Goal: Task Accomplishment & Management: Use online tool/utility

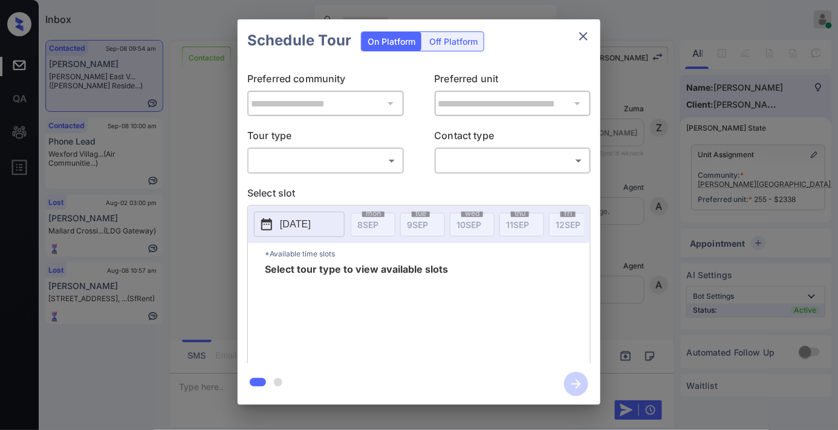
click at [371, 157] on body "Inbox Samantha Soliven Online Set yourself offline Set yourself on break Profil…" at bounding box center [419, 215] width 838 height 430
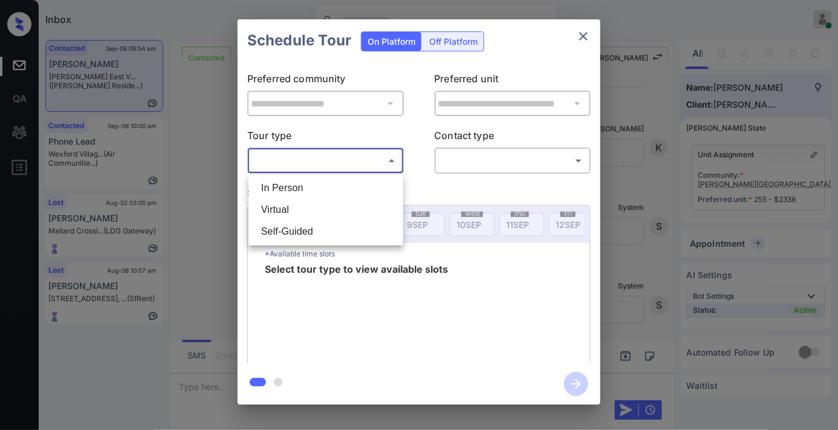
click at [371, 190] on li "In Person" at bounding box center [325, 188] width 149 height 22
type input "********"
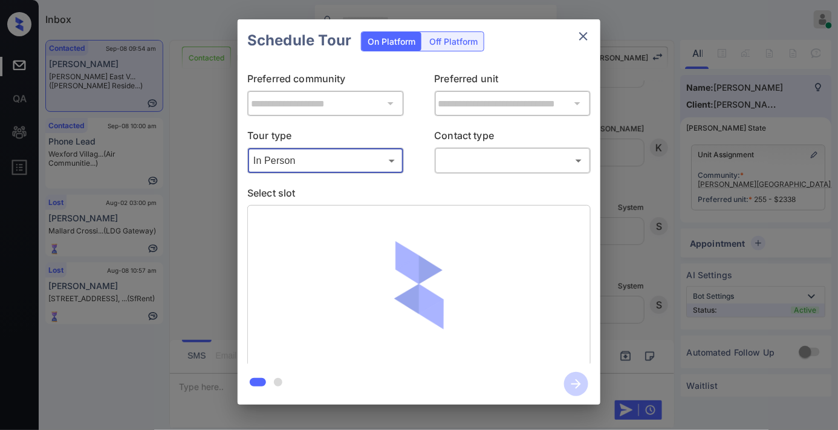
click at [497, 165] on body "Inbox Samantha Soliven Online Set yourself offline Set yourself on break Profil…" at bounding box center [419, 215] width 838 height 430
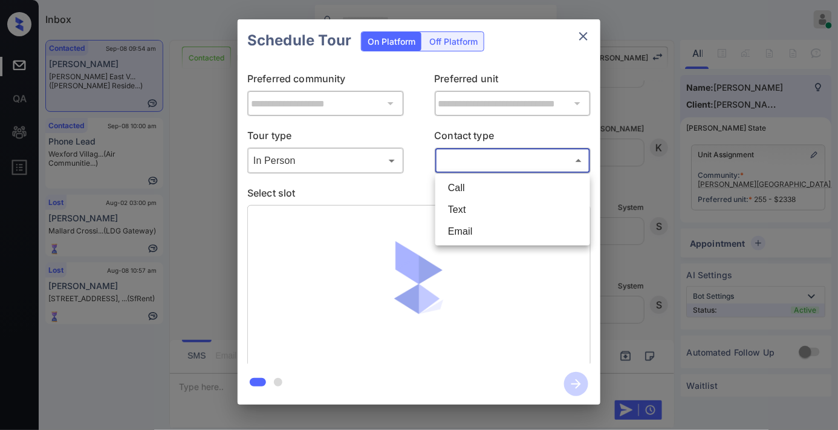
click at [497, 204] on li "Text" at bounding box center [512, 210] width 149 height 22
type input "****"
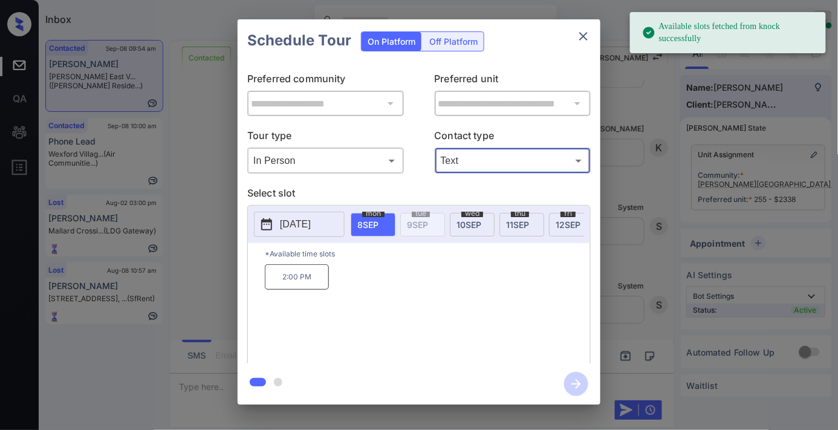
click at [288, 225] on p "2025-09-08" at bounding box center [295, 224] width 31 height 15
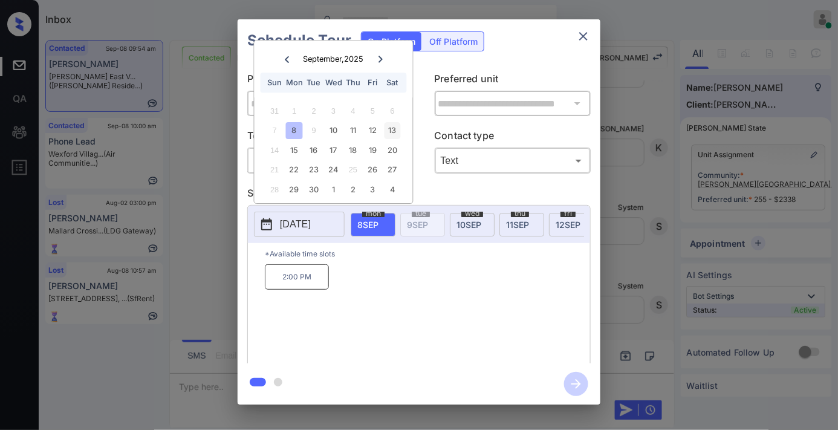
click at [388, 134] on div "13" at bounding box center [392, 131] width 16 height 16
click at [437, 282] on p "12:30 PM" at bounding box center [437, 276] width 64 height 25
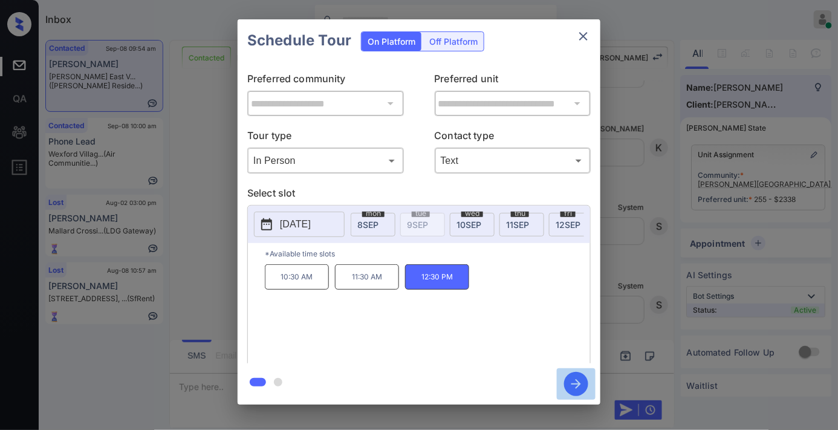
click at [582, 380] on icon "button" at bounding box center [576, 384] width 24 height 24
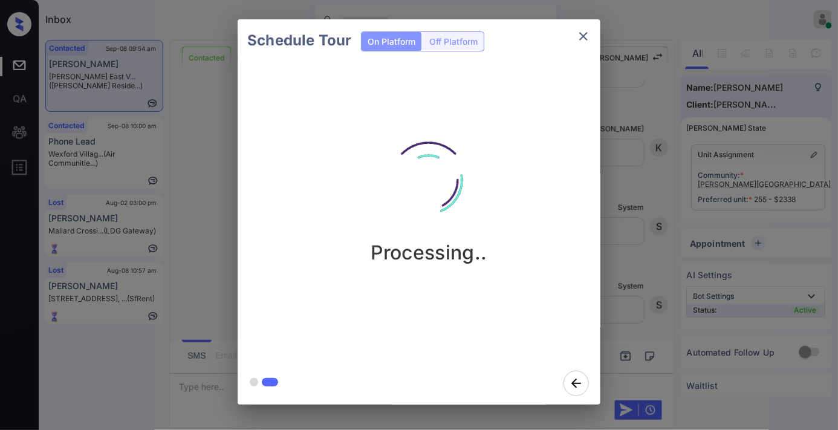
click at [429, 199] on img at bounding box center [428, 180] width 121 height 121
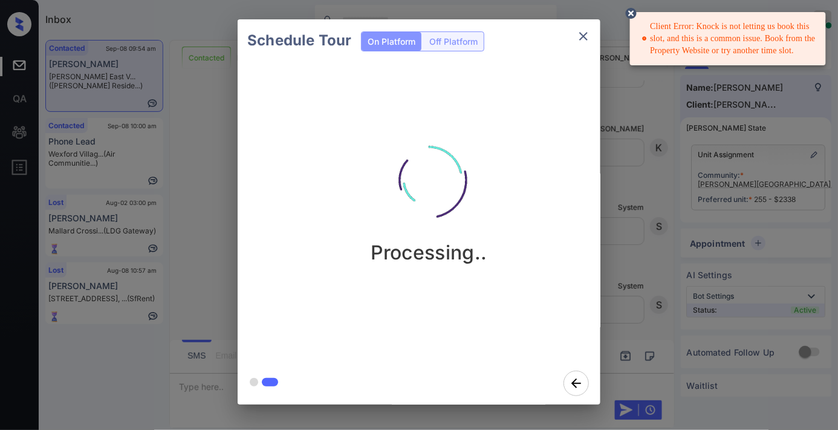
click at [629, 15] on icon at bounding box center [631, 13] width 11 height 11
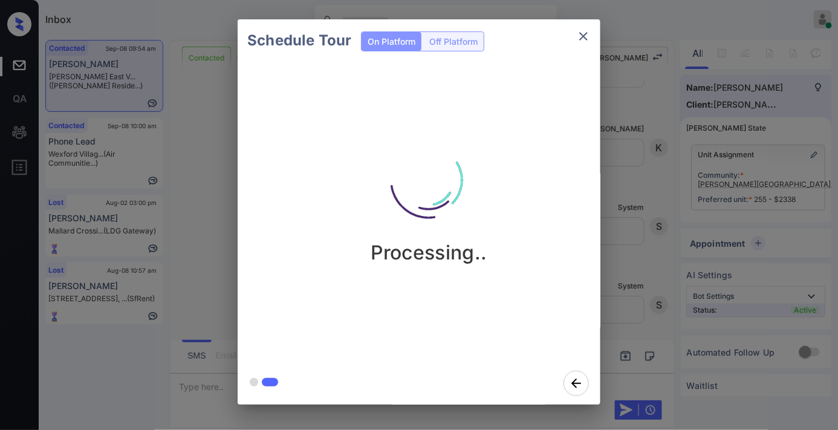
click at [584, 29] on icon "close" at bounding box center [583, 36] width 15 height 15
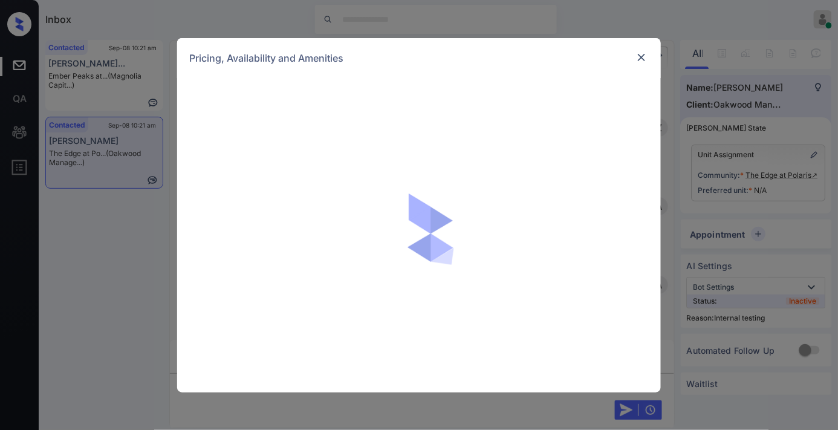
scroll to position [3012, 0]
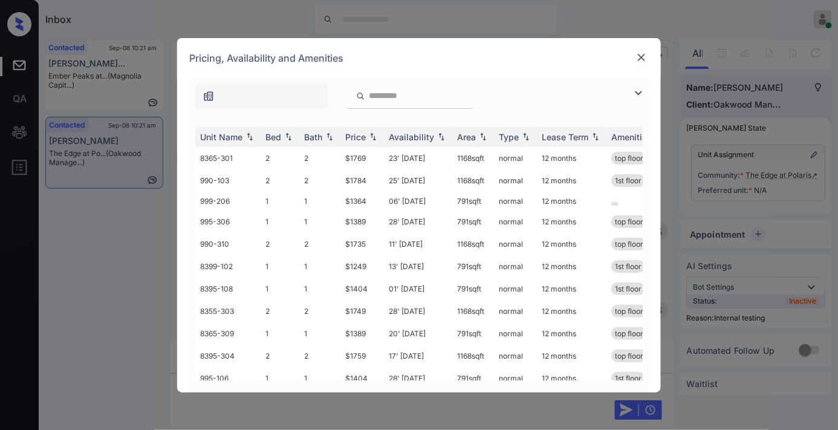
click at [642, 57] on img at bounding box center [641, 57] width 12 height 12
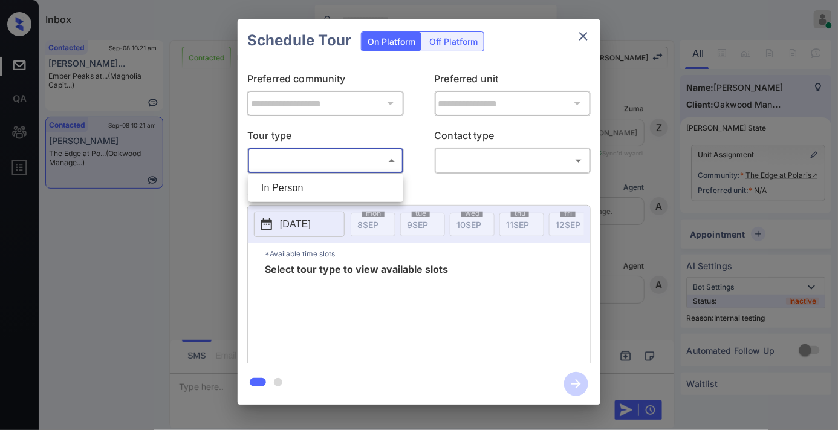
scroll to position [3012, 0]
click at [355, 188] on li "In Person" at bounding box center [325, 188] width 149 height 22
type input "********"
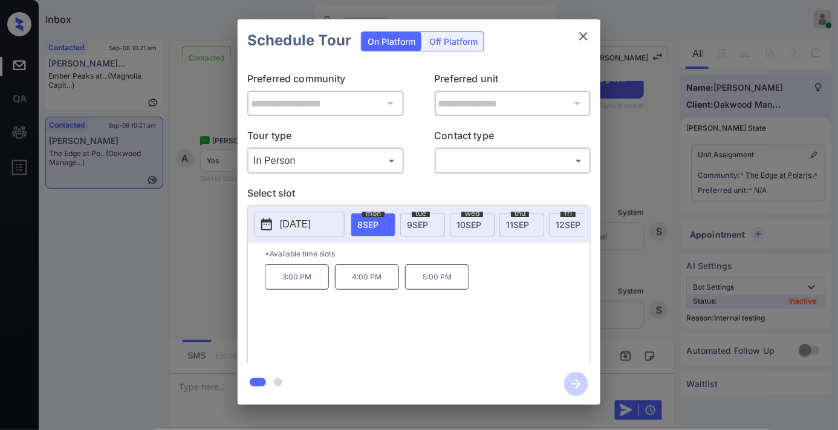
click at [581, 36] on icon "close" at bounding box center [583, 36] width 15 height 15
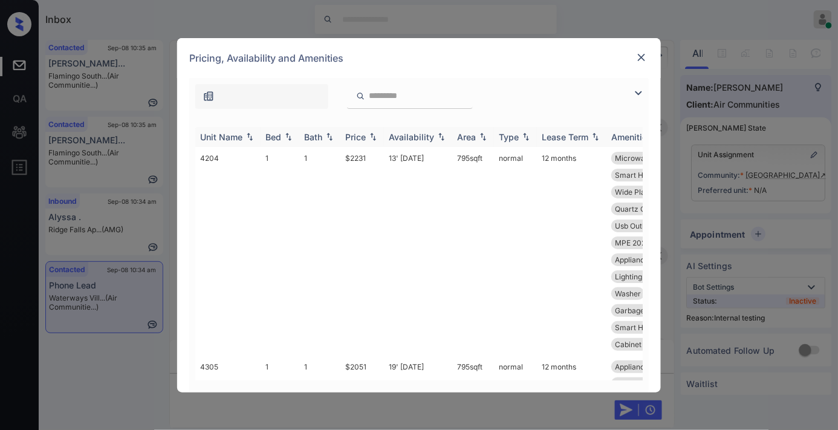
scroll to position [1953, 0]
click at [373, 137] on img at bounding box center [373, 136] width 12 height 8
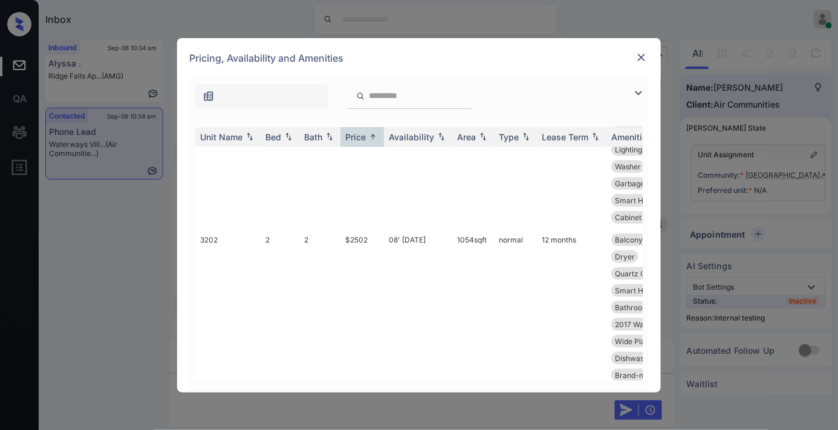
scroll to position [671, 0]
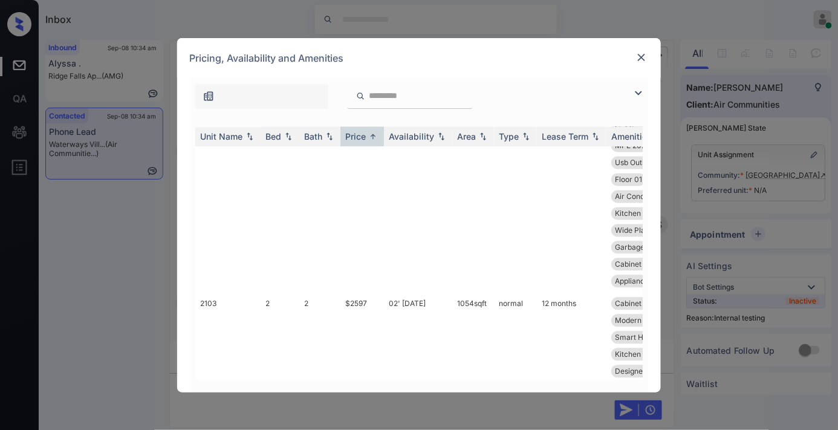
click at [638, 50] on div at bounding box center [641, 57] width 15 height 15
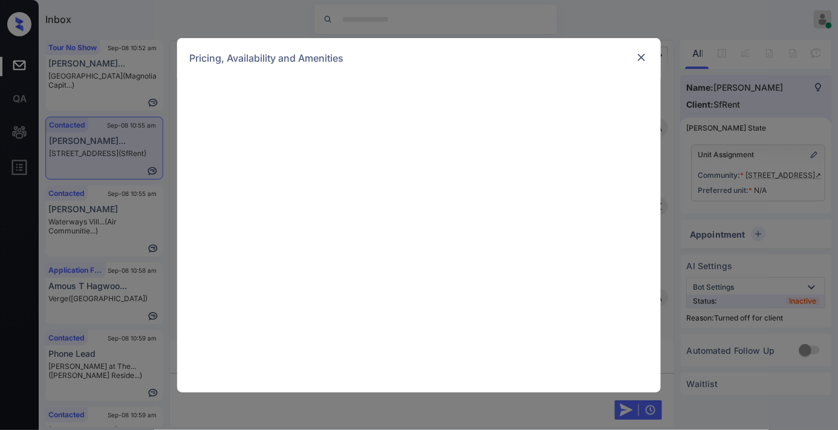
scroll to position [1102, 0]
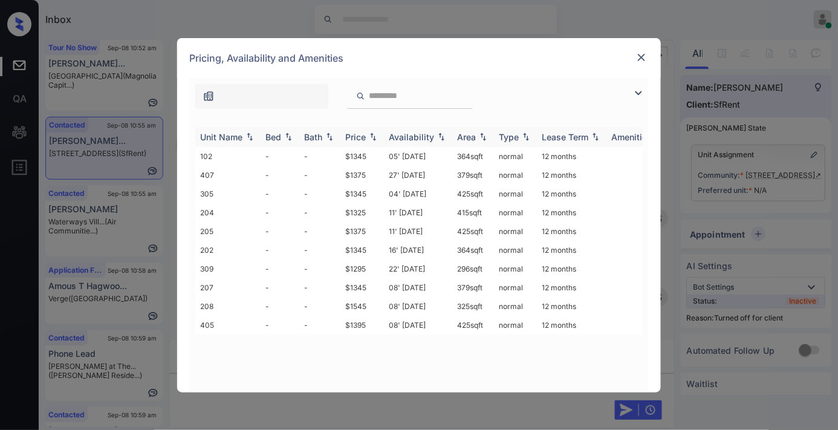
click at [366, 127] on th "Price" at bounding box center [362, 137] width 44 height 20
click at [369, 134] on img at bounding box center [373, 136] width 12 height 9
click at [361, 155] on td "$1295" at bounding box center [362, 156] width 44 height 19
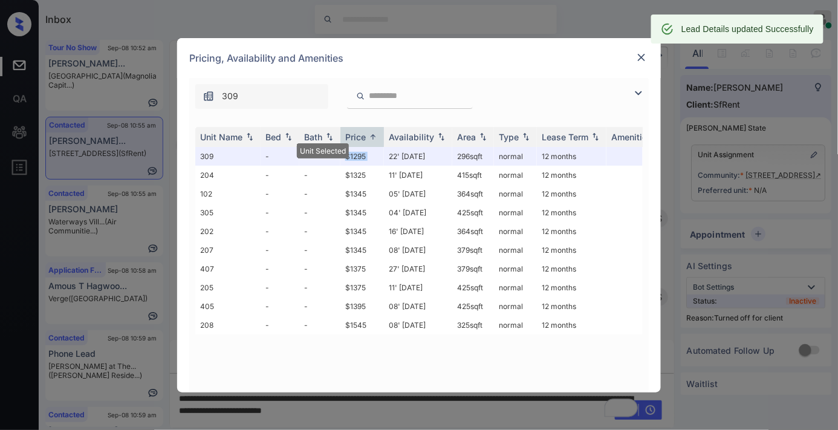
click at [639, 56] on img at bounding box center [641, 57] width 12 height 12
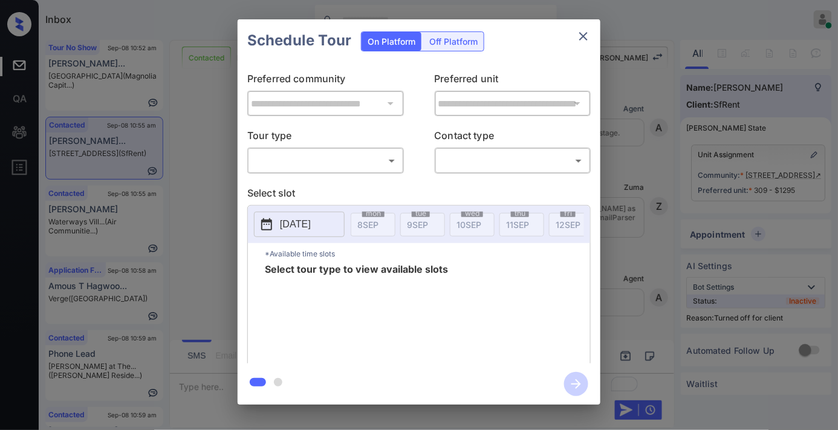
scroll to position [766, 0]
click at [436, 44] on div "Off Platform" at bounding box center [453, 41] width 60 height 19
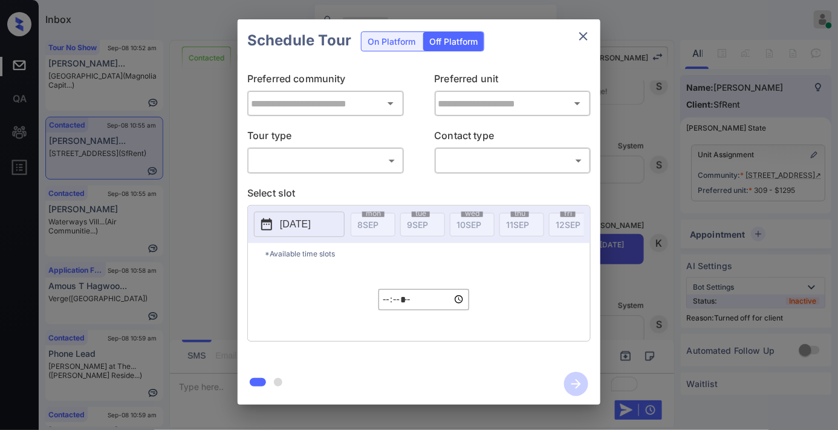
type input "**********"
click at [355, 165] on body "Inbox Samantha Soliven Online Set yourself offline Set yourself on break Profil…" at bounding box center [419, 215] width 838 height 430
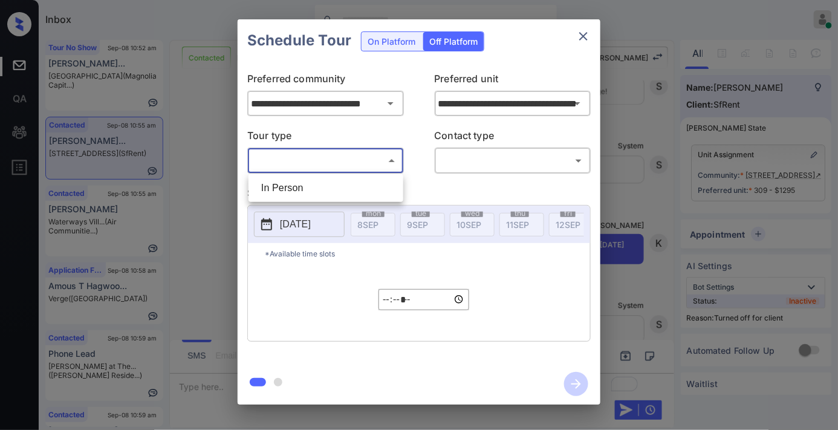
click at [329, 183] on li "In Person" at bounding box center [325, 188] width 149 height 22
type input "********"
click at [468, 166] on body "Inbox Samantha Soliven Online Set yourself offline Set yourself on break Profil…" at bounding box center [419, 215] width 838 height 430
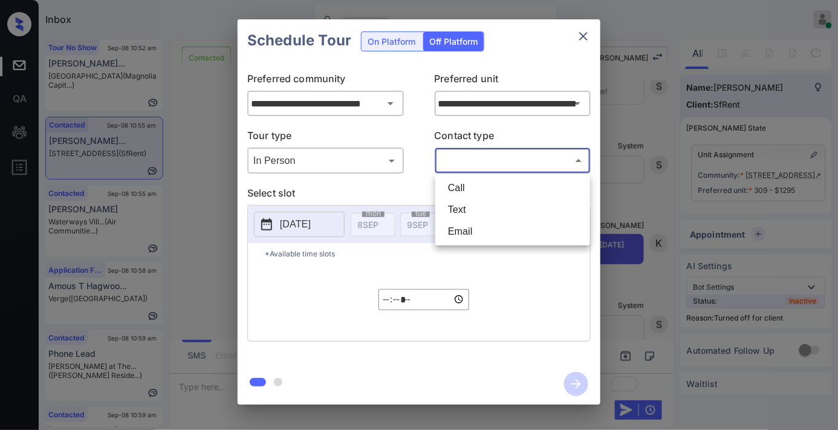
click at [458, 213] on li "Text" at bounding box center [512, 210] width 149 height 22
type input "****"
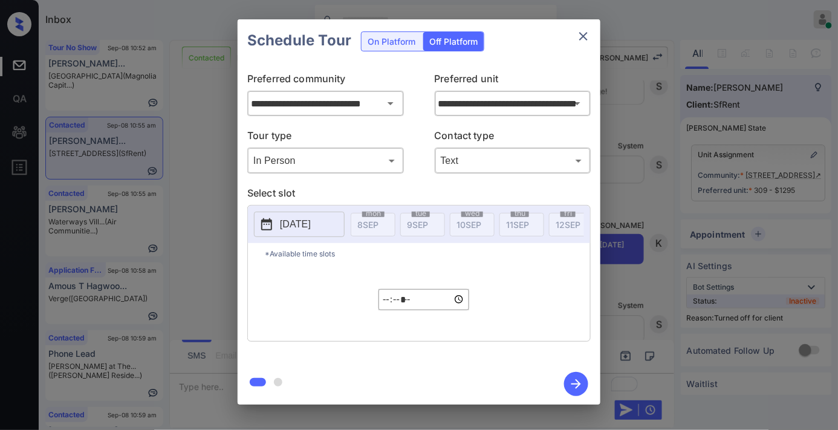
drag, startPoint x: 322, startPoint y: 226, endPoint x: 320, endPoint y: 219, distance: 7.4
click at [311, 226] on p "2025-09-08" at bounding box center [295, 224] width 31 height 15
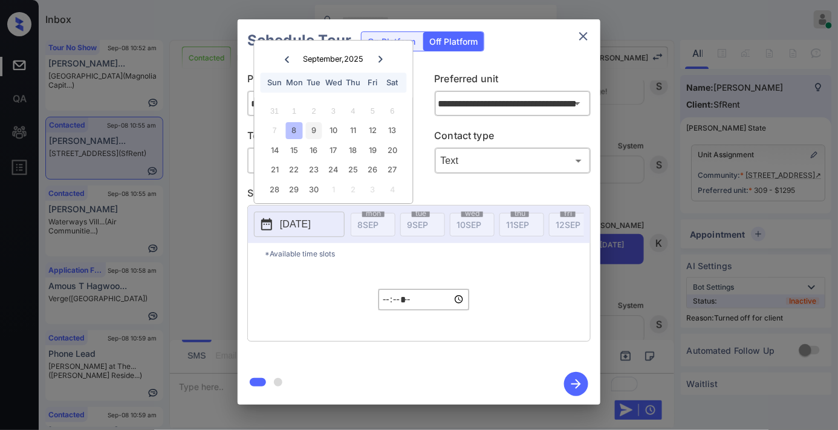
click at [318, 134] on div "9" at bounding box center [314, 131] width 16 height 16
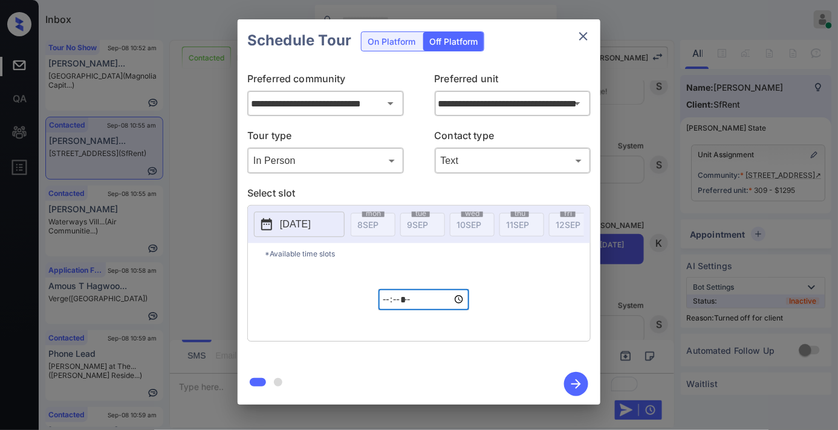
click at [383, 310] on input "*****" at bounding box center [423, 299] width 91 height 21
type input "*****"
click at [576, 378] on icon "button" at bounding box center [576, 384] width 24 height 24
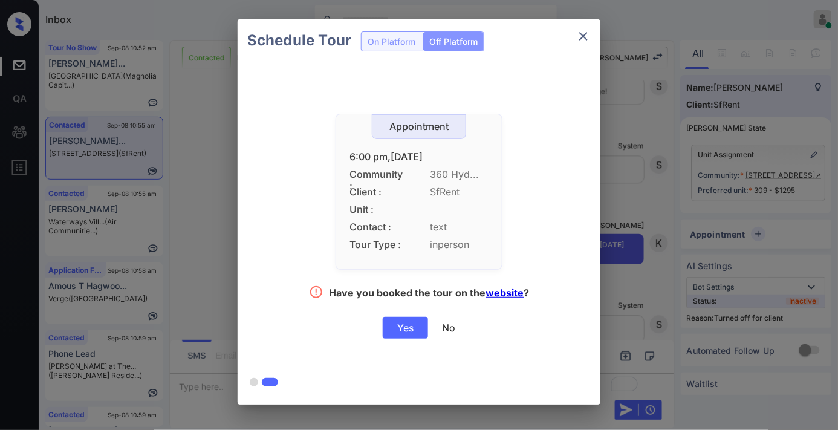
click at [395, 330] on div "Yes" at bounding box center [405, 328] width 45 height 22
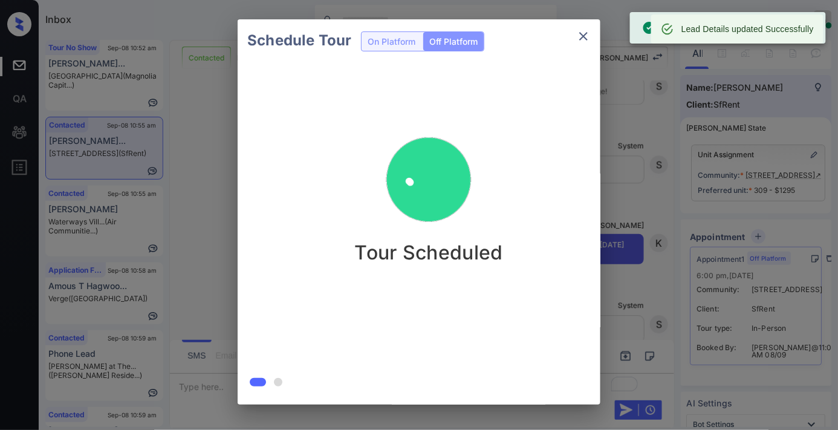
click at [577, 40] on icon "close" at bounding box center [583, 36] width 15 height 15
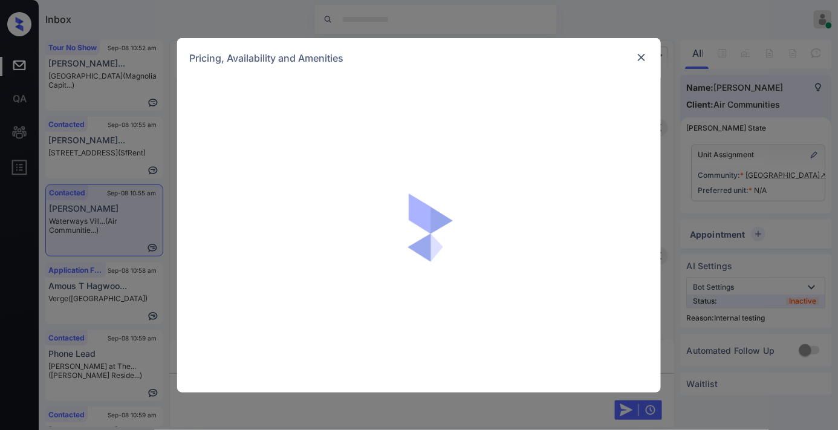
scroll to position [2811, 0]
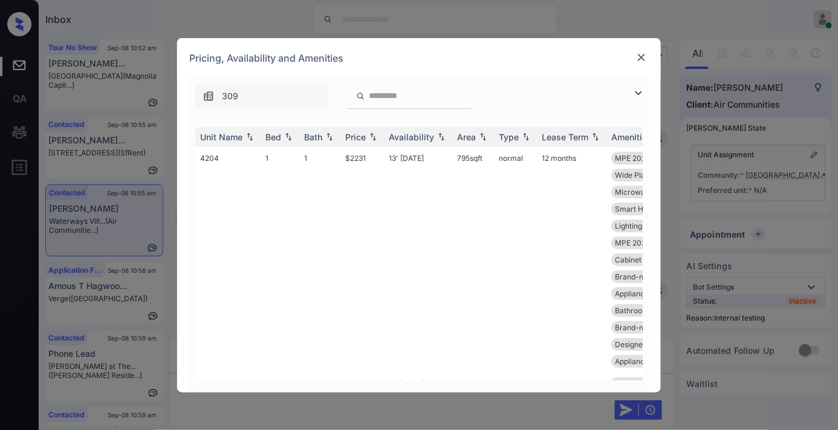
click at [348, 138] on div "Price" at bounding box center [355, 137] width 21 height 10
click at [644, 92] on img at bounding box center [638, 93] width 15 height 15
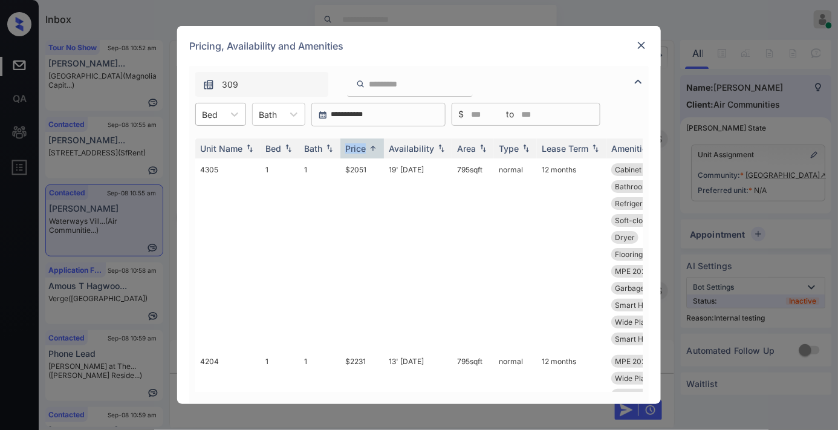
click at [219, 116] on div "Bed" at bounding box center [210, 115] width 28 height 18
click at [221, 166] on div "2" at bounding box center [220, 166] width 51 height 22
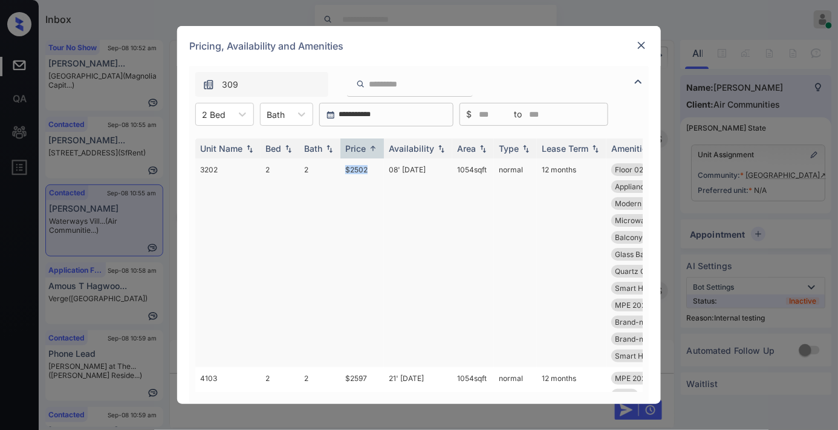
drag, startPoint x: 377, startPoint y: 168, endPoint x: 346, endPoint y: 171, distance: 31.0
click at [346, 171] on td "$2502" at bounding box center [362, 262] width 44 height 209
copy td "$2502"
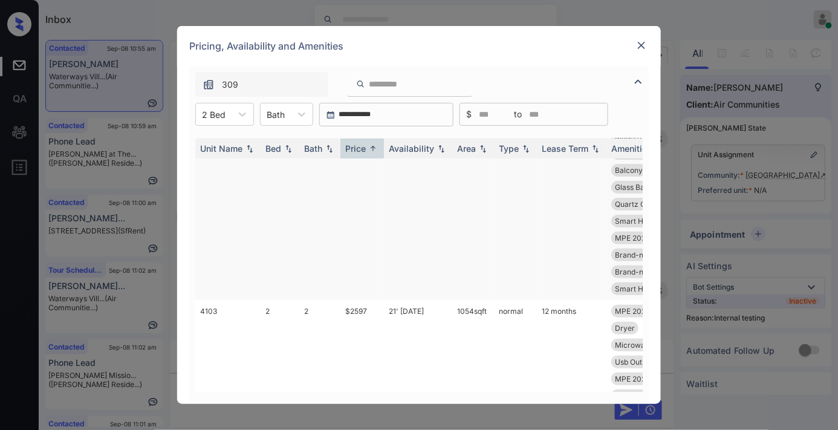
scroll to position [0, 0]
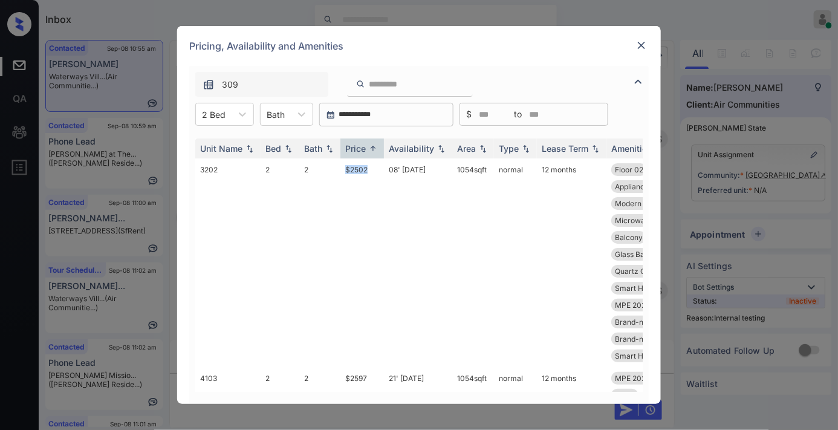
click at [639, 40] on img at bounding box center [641, 45] width 12 height 12
click at [360, 150] on div "Price" at bounding box center [355, 148] width 21 height 10
click at [377, 178] on td "$2502" at bounding box center [362, 262] width 44 height 209
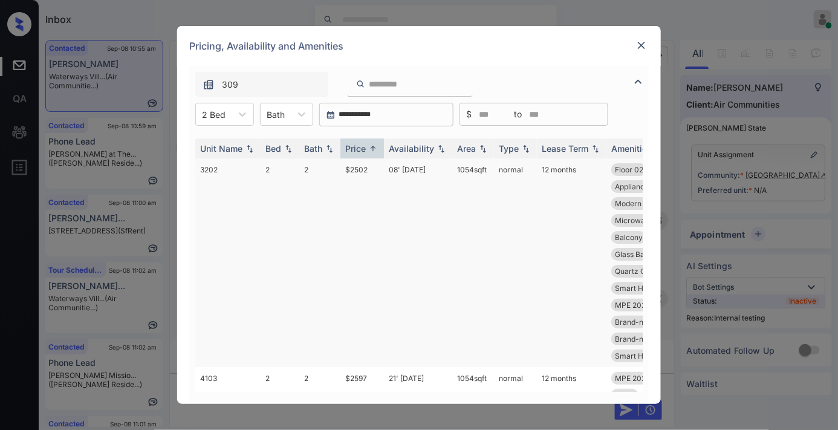
click at [377, 178] on td "$2502" at bounding box center [362, 262] width 44 height 209
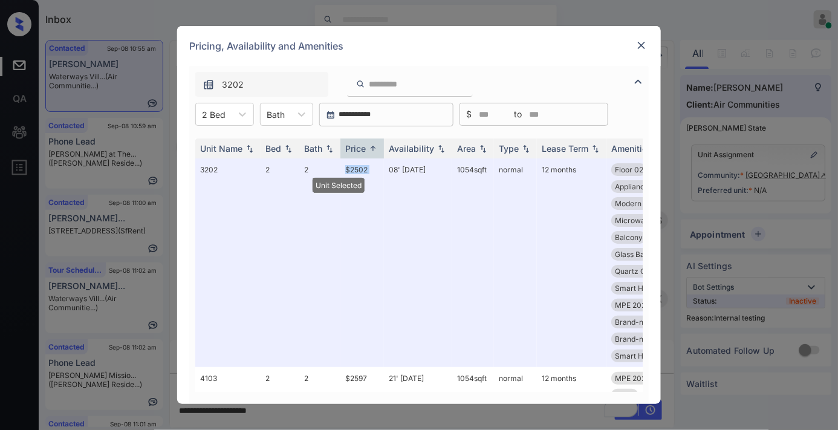
click at [641, 48] on img at bounding box center [641, 45] width 12 height 12
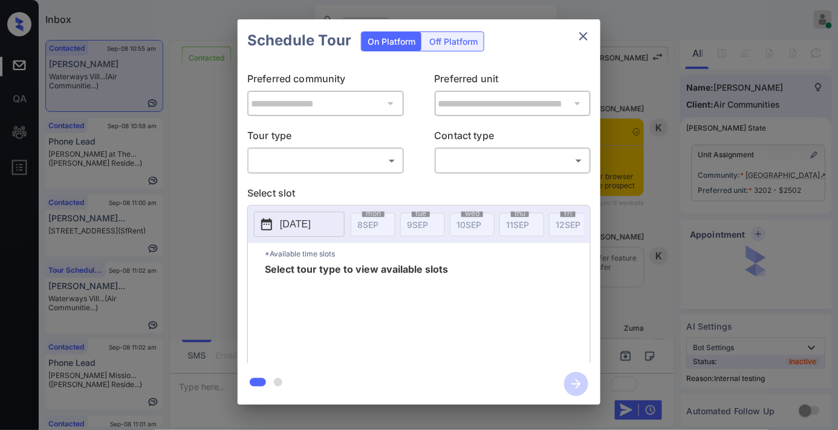
scroll to position [1669, 0]
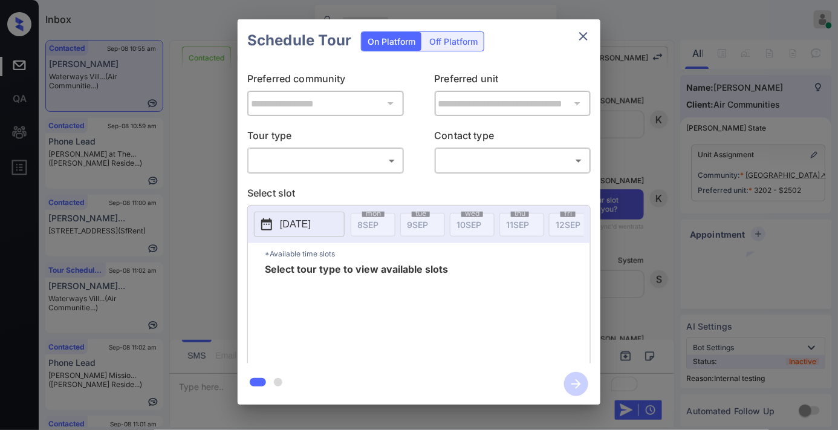
click at [364, 169] on body "Inbox Samantha Soliven Online Set yourself offline Set yourself on break Profil…" at bounding box center [419, 215] width 838 height 430
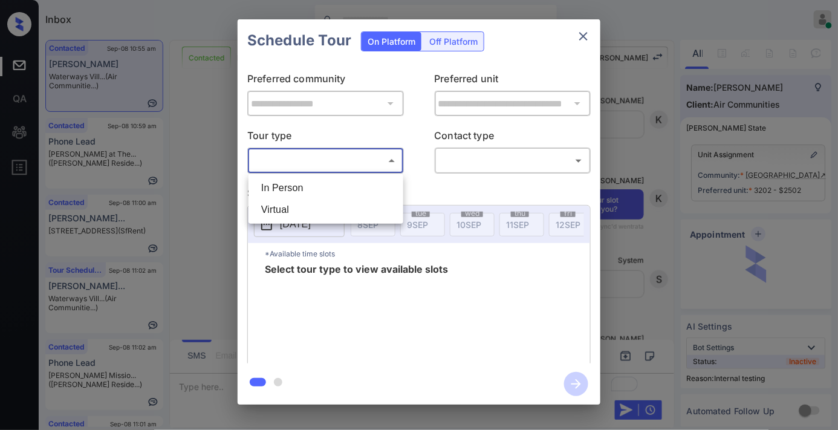
click at [345, 190] on li "In Person" at bounding box center [325, 188] width 149 height 22
type input "********"
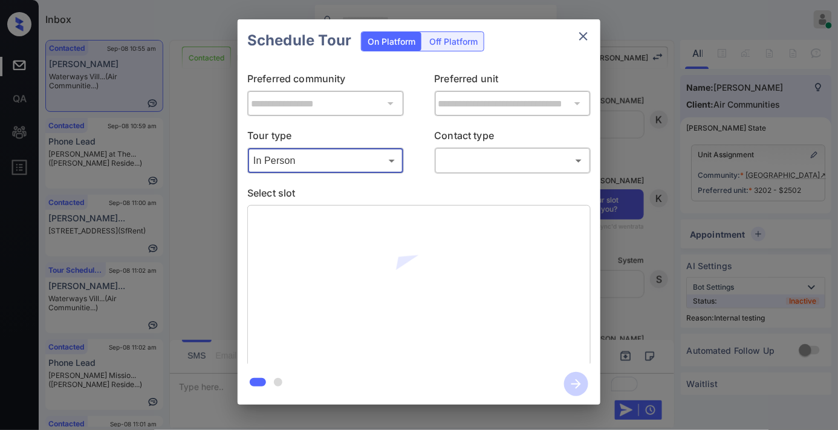
click at [466, 161] on body "Inbox Samantha Soliven Online Set yourself offline Set yourself on break Profil…" at bounding box center [419, 215] width 838 height 430
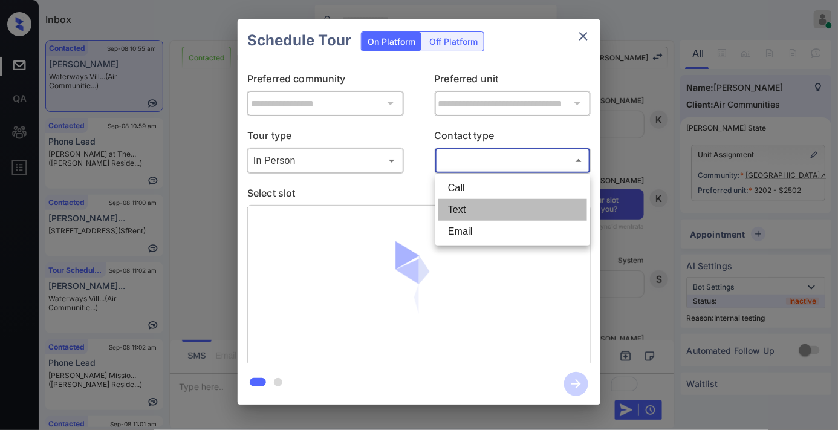
click at [482, 201] on li "Text" at bounding box center [512, 210] width 149 height 22
type input "****"
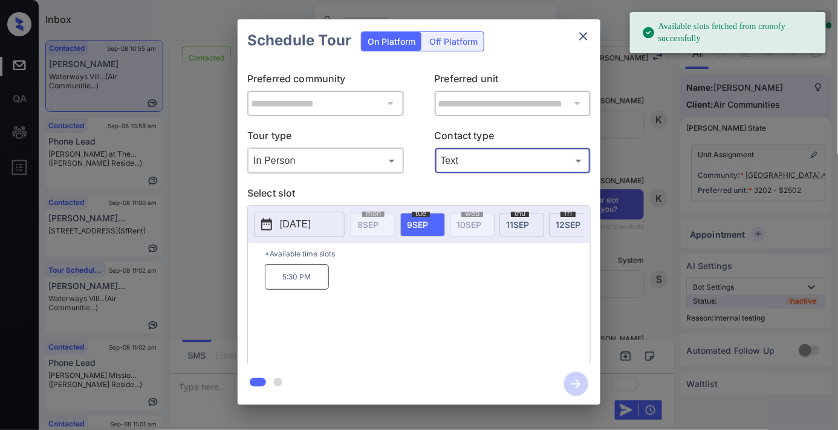
click at [321, 285] on p "5:30 PM" at bounding box center [297, 276] width 64 height 25
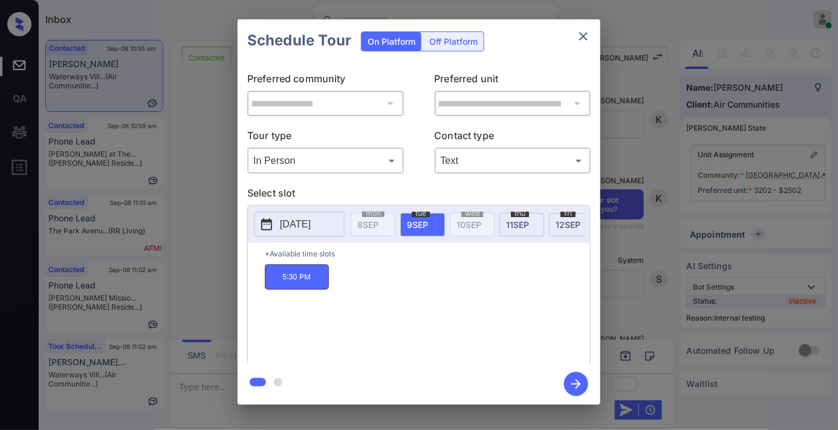
click at [571, 385] on icon "button" at bounding box center [576, 384] width 24 height 24
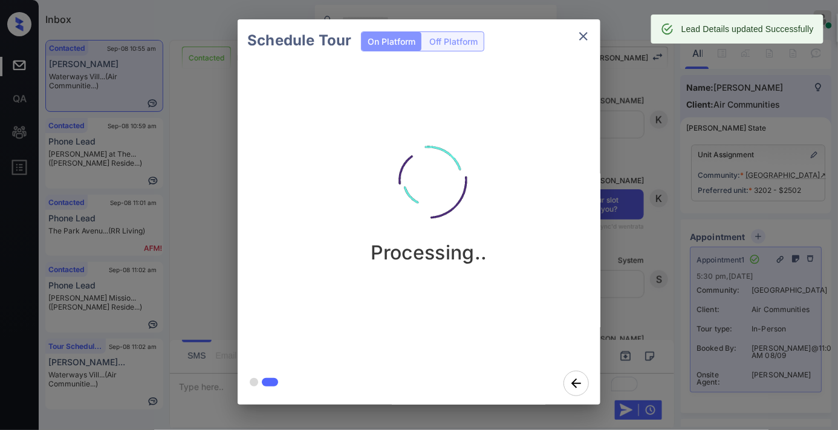
click at [580, 40] on icon "close" at bounding box center [583, 36] width 15 height 15
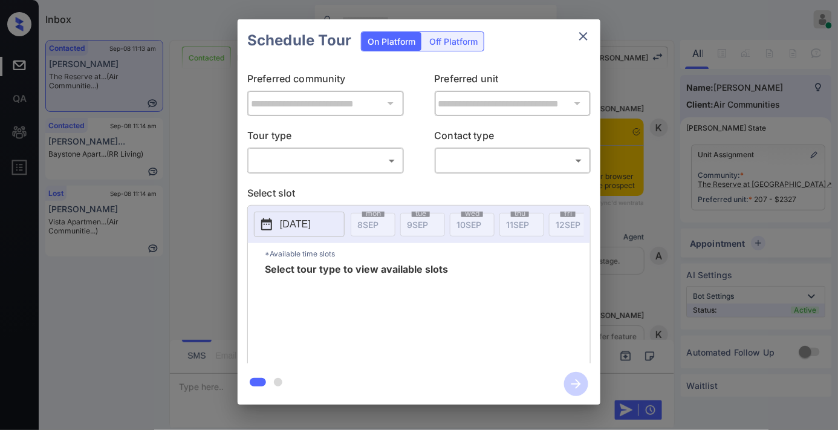
scroll to position [1663, 0]
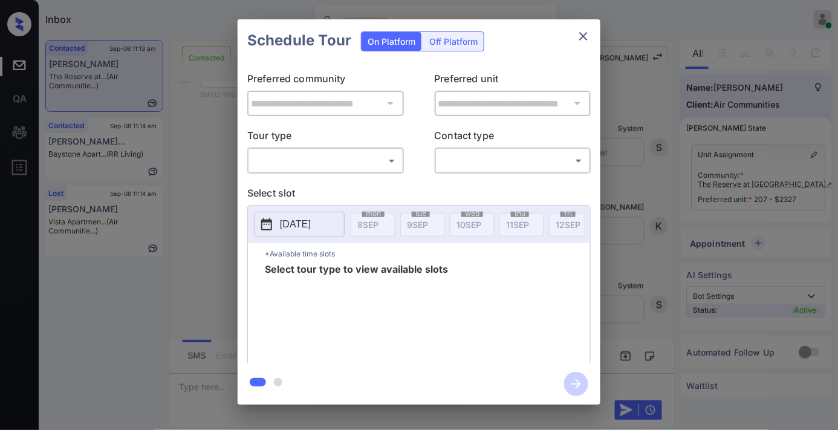
click at [372, 157] on body "Inbox Samantha Soliven Online Set yourself offline Set yourself on break Profil…" at bounding box center [419, 215] width 838 height 430
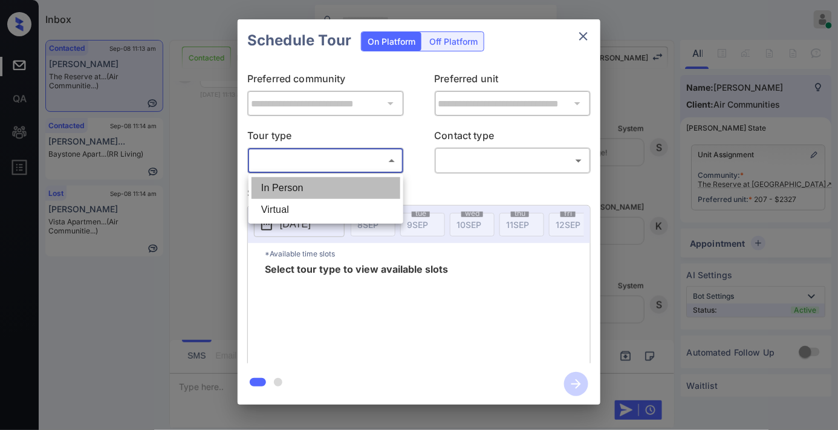
click at [346, 183] on li "In Person" at bounding box center [325, 188] width 149 height 22
type input "********"
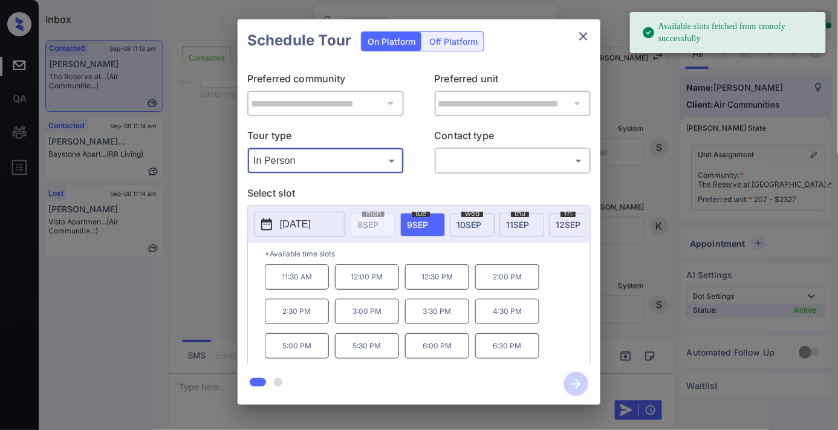
click at [294, 232] on button "2025-09-09" at bounding box center [299, 224] width 91 height 25
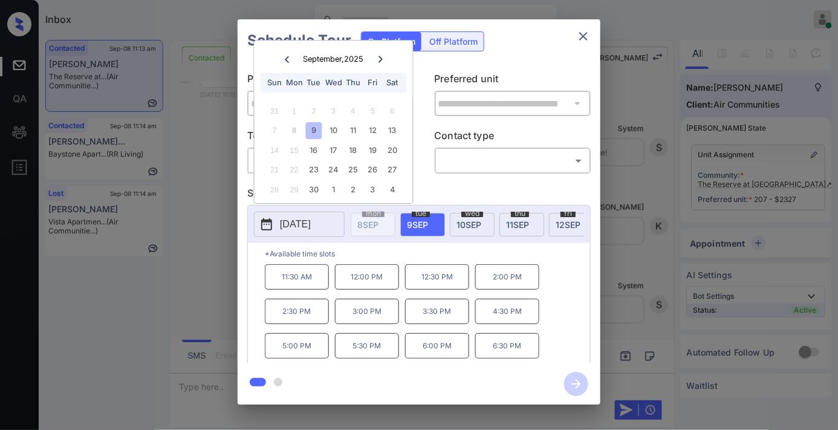
click at [477, 215] on span "wed" at bounding box center [472, 213] width 22 height 7
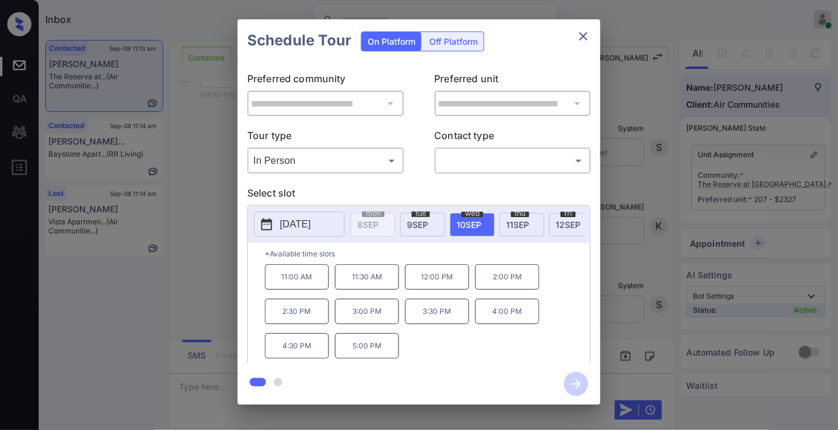
click at [522, 224] on span "11 SEP" at bounding box center [517, 224] width 23 height 10
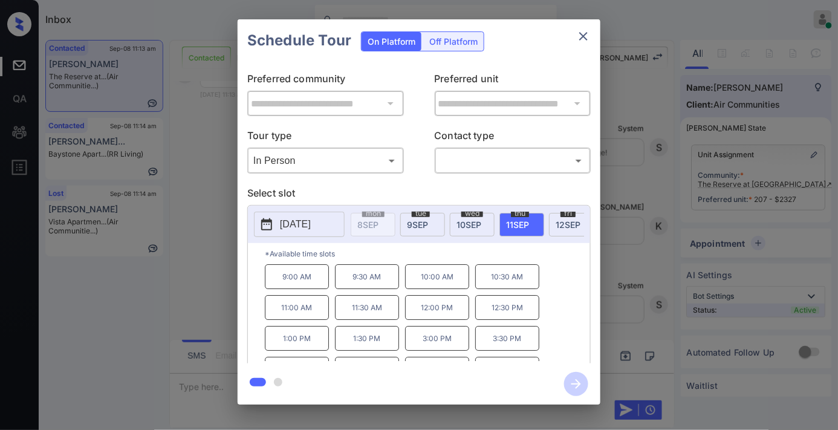
click at [471, 219] on span "10 SEP" at bounding box center [468, 224] width 25 height 10
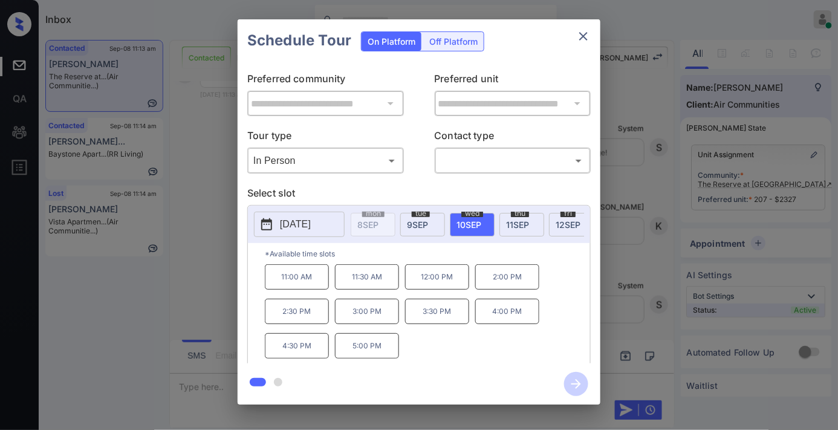
click at [311, 230] on p "2025-09-10" at bounding box center [295, 224] width 31 height 15
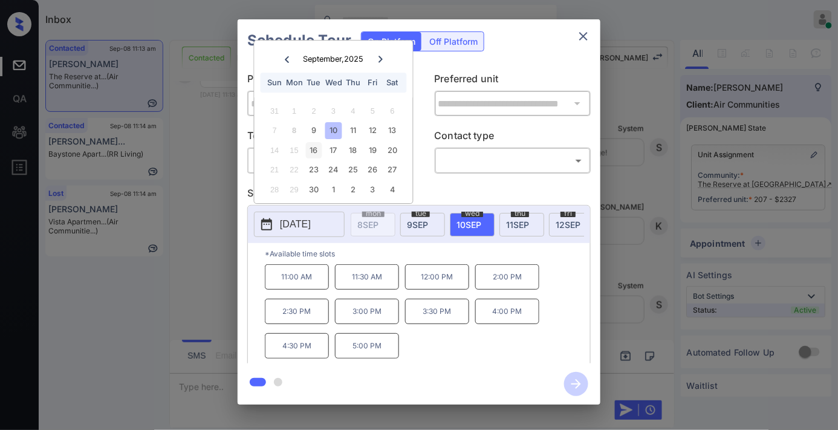
click at [313, 151] on div "16" at bounding box center [314, 150] width 16 height 16
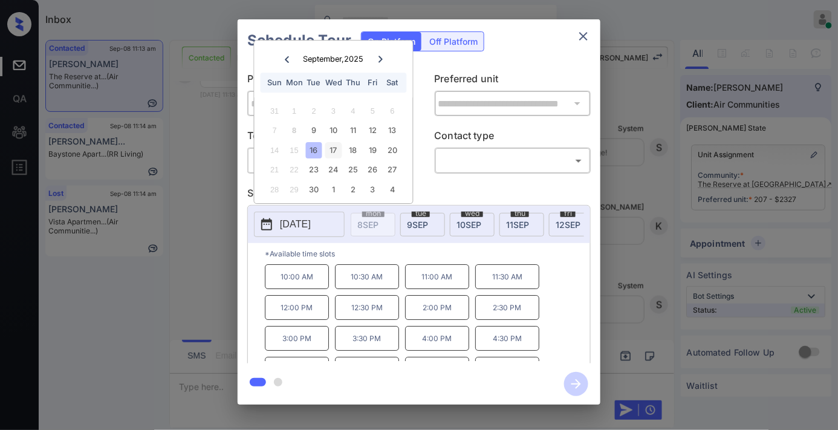
click at [332, 155] on div "17" at bounding box center [333, 150] width 16 height 16
click at [313, 149] on div "16" at bounding box center [314, 150] width 16 height 16
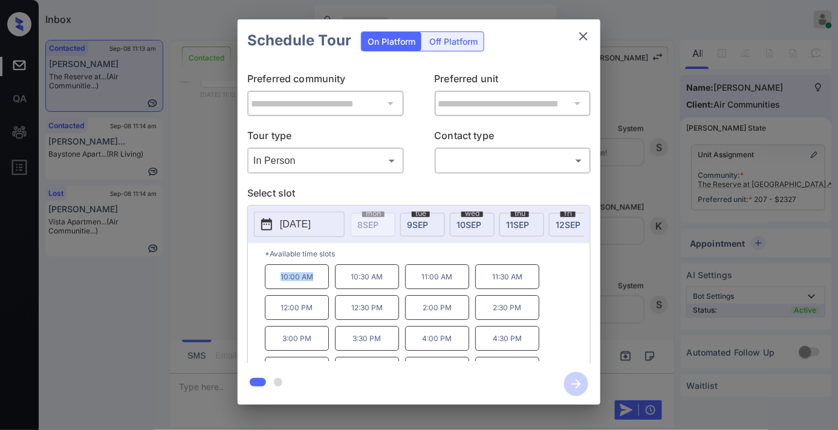
drag, startPoint x: 319, startPoint y: 276, endPoint x: 257, endPoint y: 279, distance: 62.3
click at [257, 279] on div "*Available time slots 10:00 AM 10:30 AM 11:00 AM 11:30 AM 12:00 PM 12:30 PM 2:0…" at bounding box center [419, 305] width 342 height 124
copy p "10:00 AM"
click at [300, 216] on button "2025-09-16" at bounding box center [299, 224] width 91 height 25
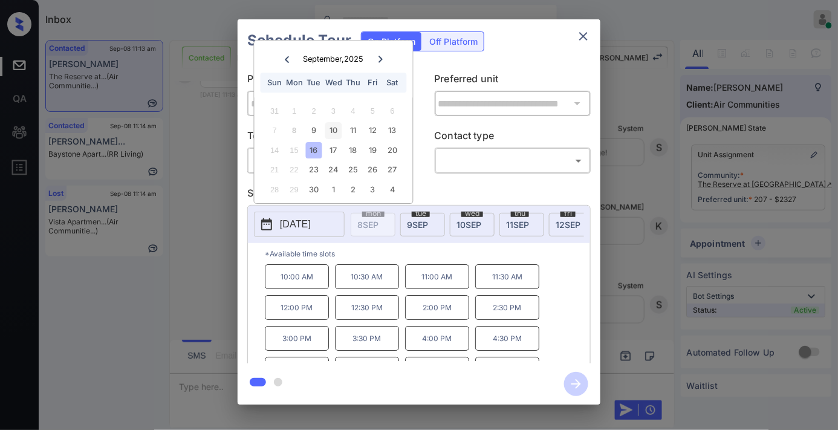
click at [334, 125] on div "10" at bounding box center [333, 131] width 16 height 16
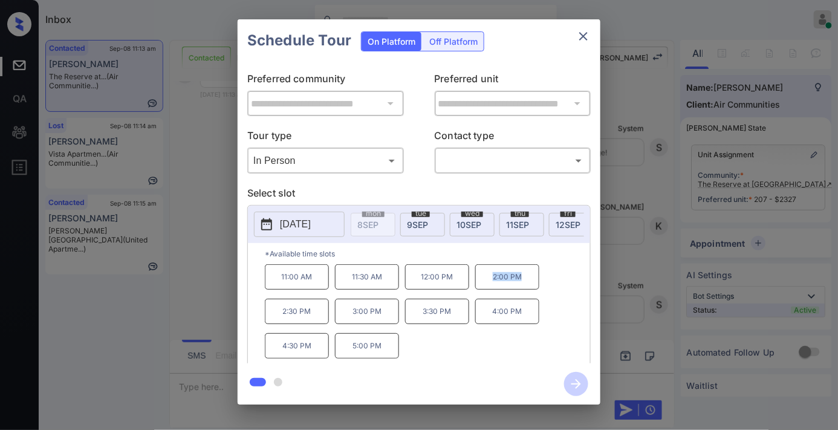
drag, startPoint x: 524, startPoint y: 280, endPoint x: 472, endPoint y: 280, distance: 52.0
click at [472, 280] on div "11:00 AM 11:30 AM 12:00 PM 2:00 PM 2:30 PM 3:00 PM 3:30 PM 4:00 PM 4:30 PM 5:00…" at bounding box center [427, 312] width 325 height 97
copy div "2:00 PM"
click at [588, 34] on icon "close" at bounding box center [583, 36] width 15 height 15
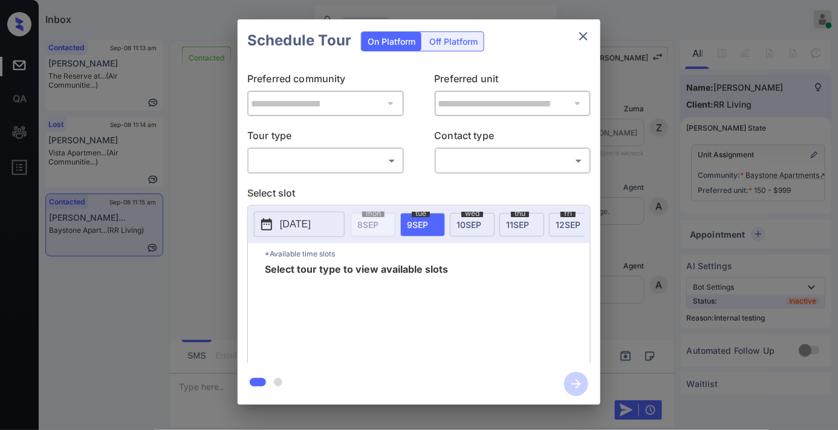
click at [389, 155] on body "Inbox Samantha Soliven Online Set yourself offline Set yourself on break Profil…" at bounding box center [419, 215] width 838 height 430
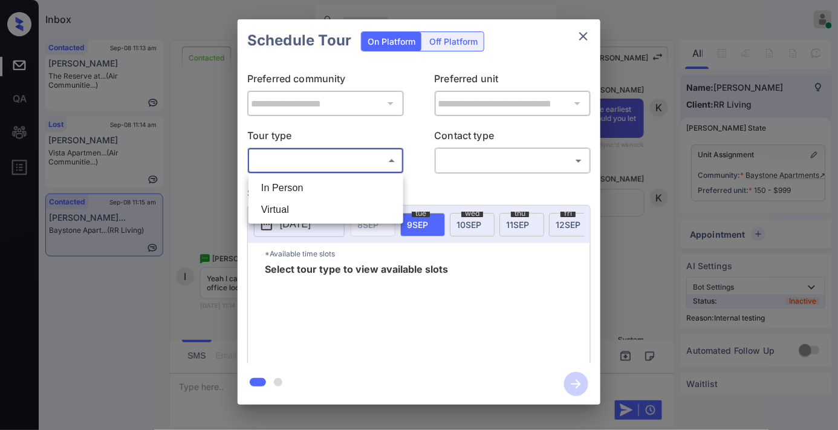
click at [372, 186] on li "In Person" at bounding box center [325, 188] width 149 height 22
type input "********"
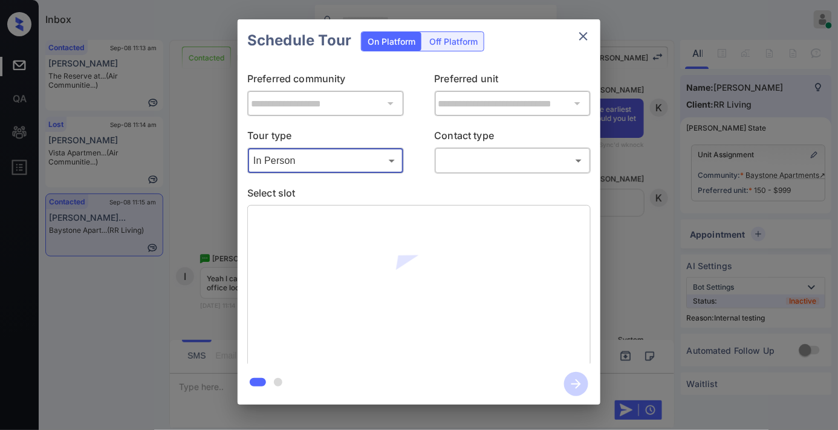
click at [496, 167] on body "Inbox Samantha Soliven Online Set yourself offline Set yourself on break Profil…" at bounding box center [419, 215] width 838 height 430
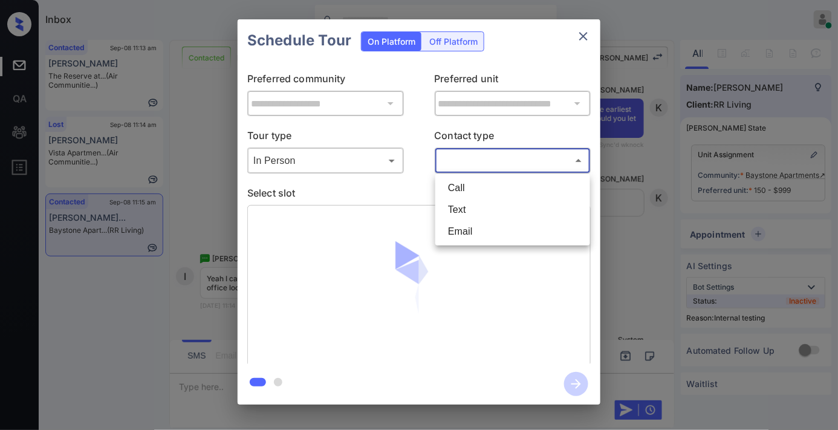
click at [492, 210] on li "Text" at bounding box center [512, 210] width 149 height 22
type input "****"
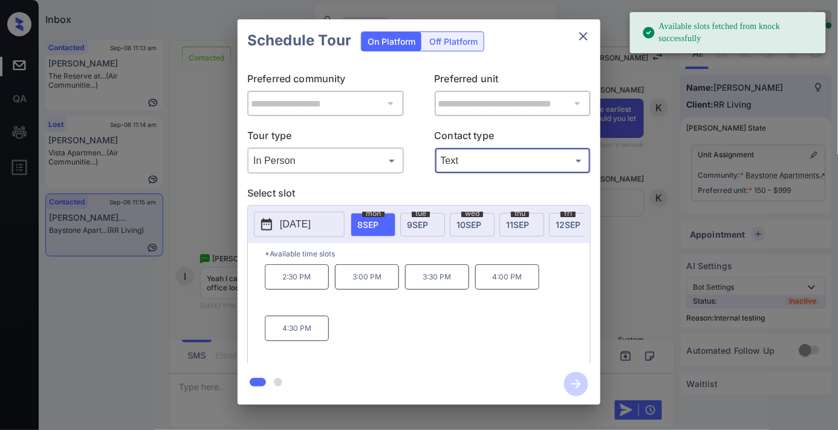
click at [317, 287] on p "2:30 PM" at bounding box center [297, 276] width 64 height 25
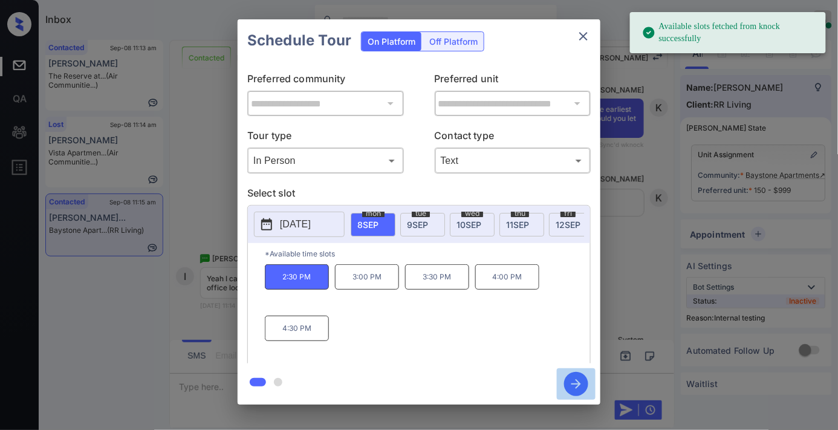
click at [577, 384] on icon "button" at bounding box center [576, 384] width 10 height 10
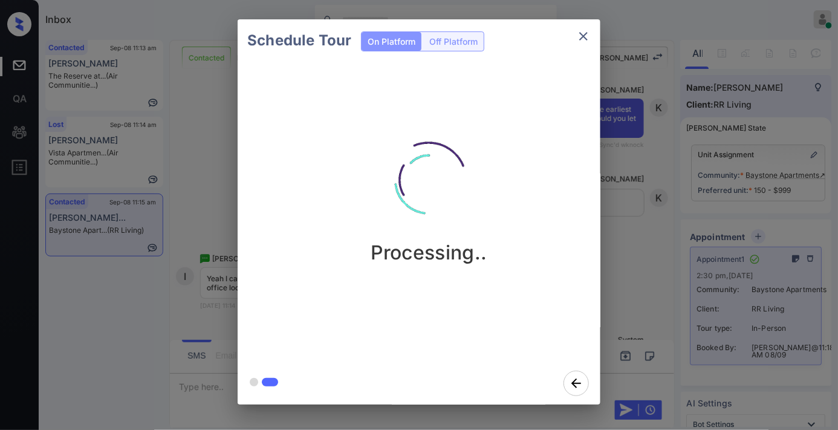
click at [585, 44] on button "close" at bounding box center [583, 36] width 24 height 24
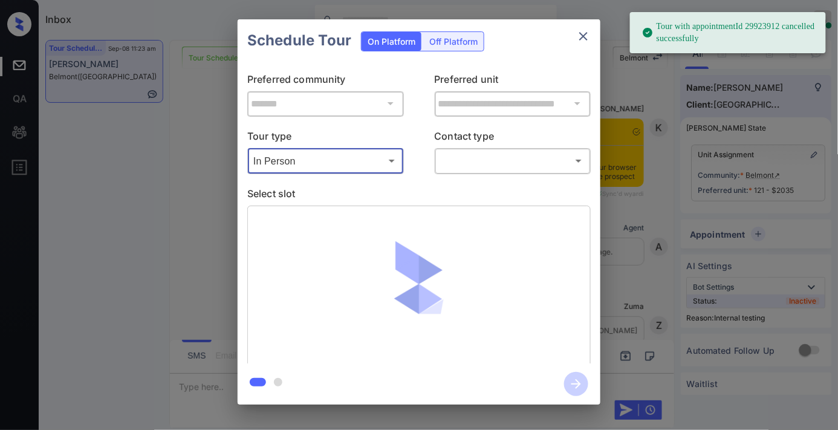
scroll to position [5044, 0]
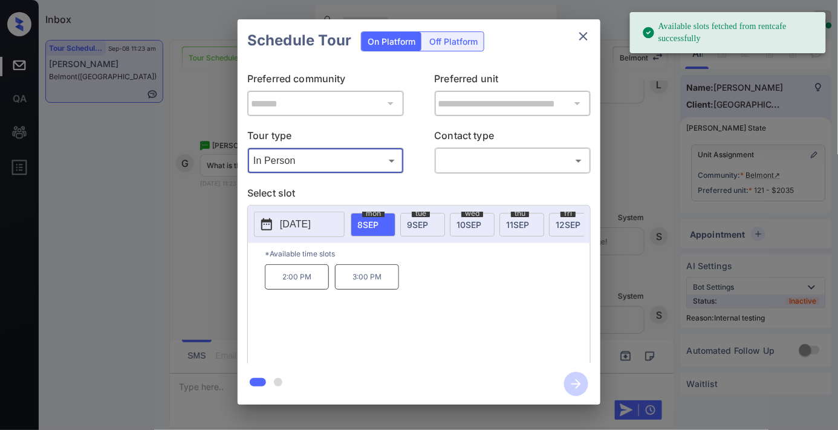
click at [407, 230] on div "tue 9 SEP" at bounding box center [422, 225] width 45 height 24
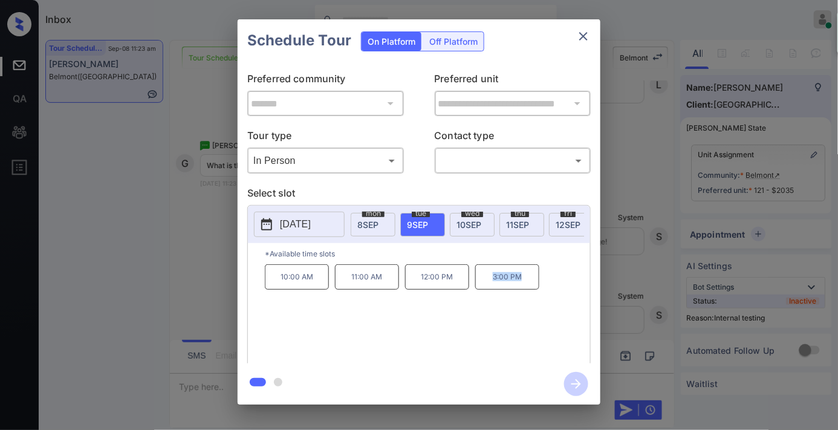
drag, startPoint x: 538, startPoint y: 277, endPoint x: 457, endPoint y: 286, distance: 81.5
click at [457, 286] on div "10:00 AM 11:00 AM 12:00 PM 3:00 PM" at bounding box center [427, 312] width 325 height 97
copy div "3:00 PM"
click at [583, 37] on icon "close" at bounding box center [583, 36] width 8 height 8
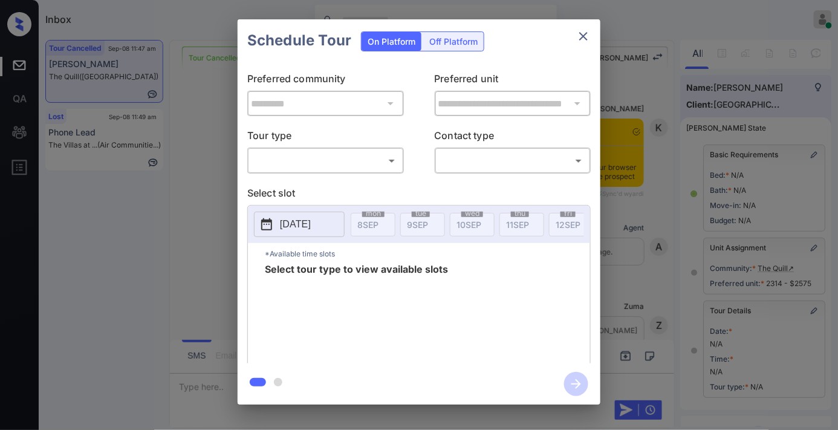
scroll to position [305, 0]
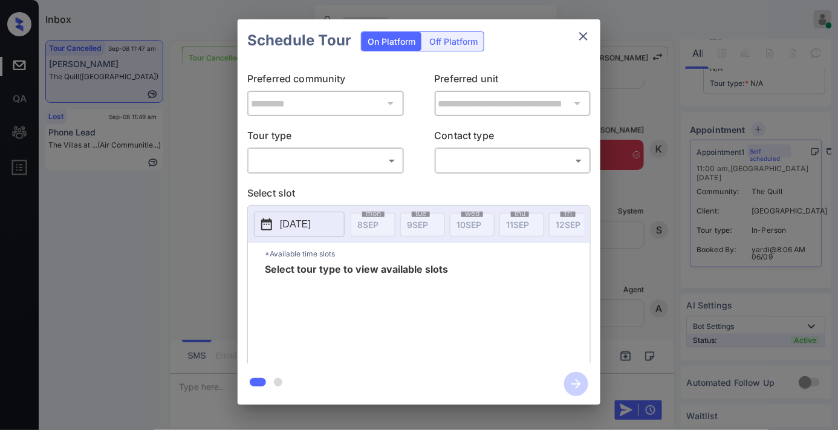
click at [367, 160] on body "Inbox Samantha Soliven Online Set yourself offline Set yourself on break Profil…" at bounding box center [419, 215] width 838 height 430
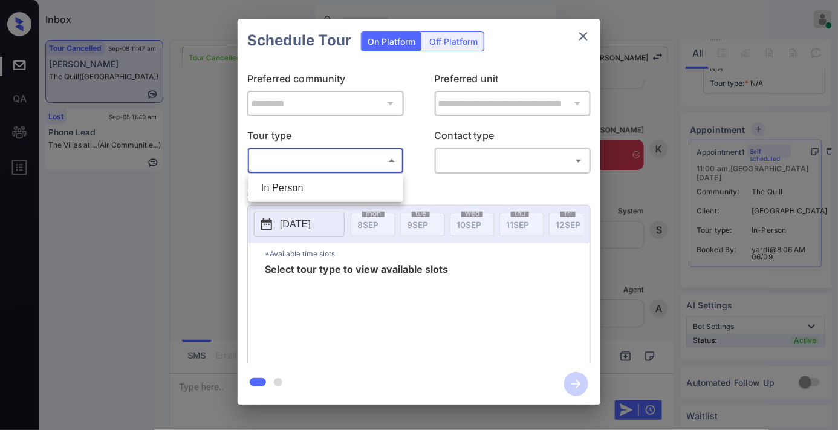
click at [348, 180] on li "In Person" at bounding box center [325, 188] width 149 height 22
type input "********"
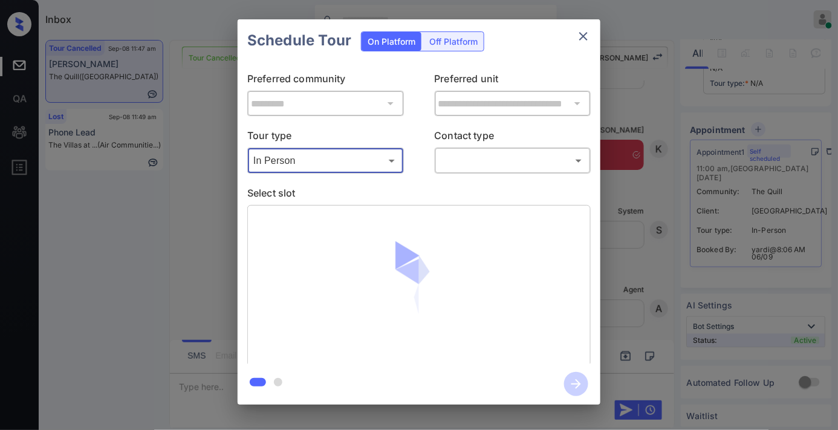
click at [473, 168] on body "Inbox Samantha Soliven Online Set yourself offline Set yourself on break Profil…" at bounding box center [419, 215] width 838 height 430
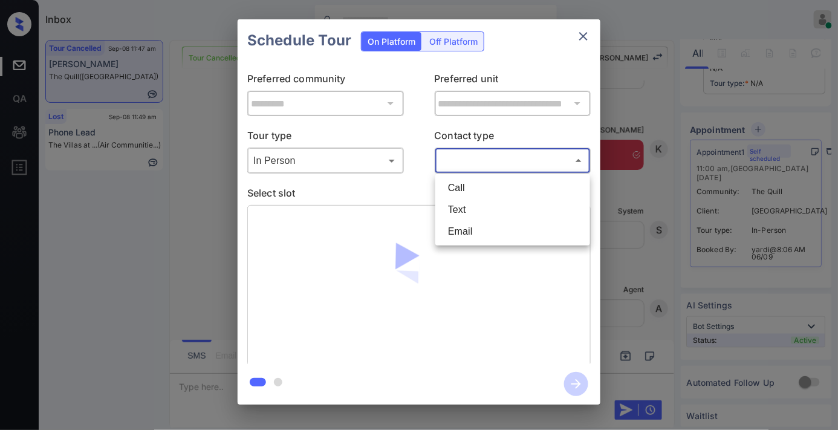
click at [470, 221] on li "Email" at bounding box center [512, 232] width 149 height 22
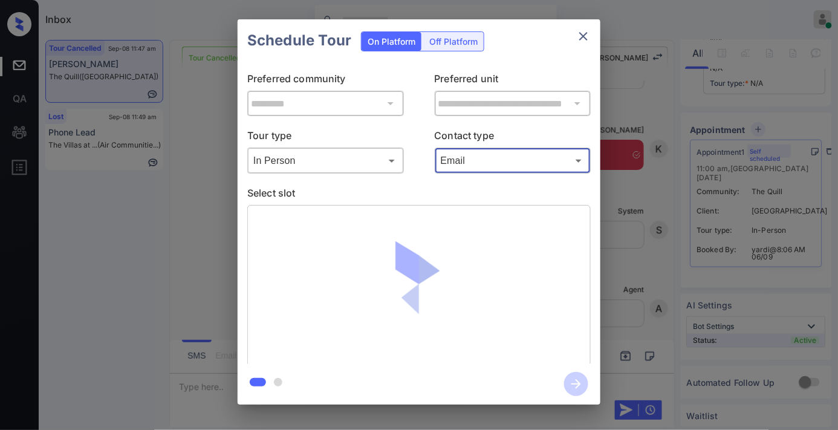
click at [471, 152] on body "Inbox Samantha Soliven Online Set yourself offline Set yourself on break Profil…" at bounding box center [419, 215] width 838 height 430
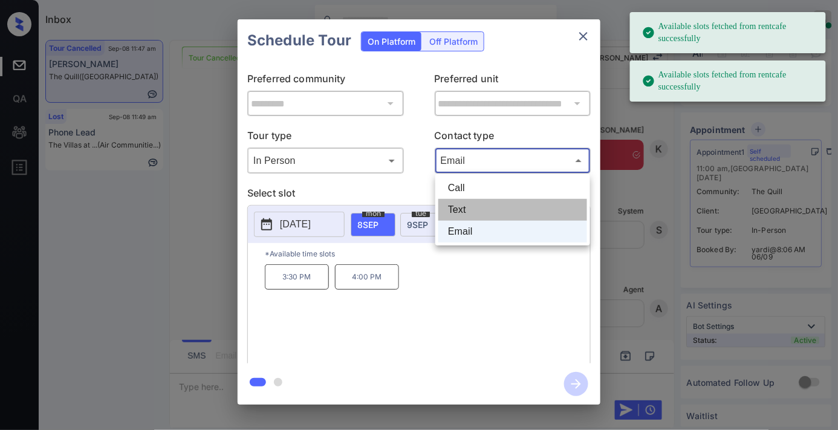
click at [479, 208] on li "Text" at bounding box center [512, 210] width 149 height 22
type input "****"
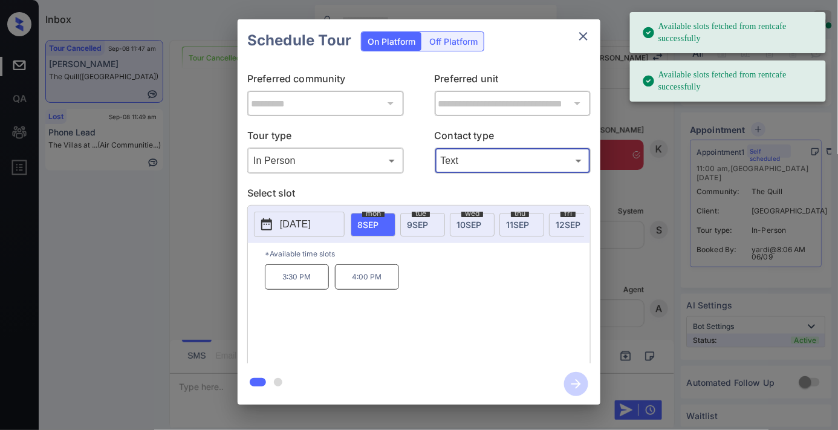
click at [413, 225] on span "9 SEP" at bounding box center [417, 224] width 21 height 10
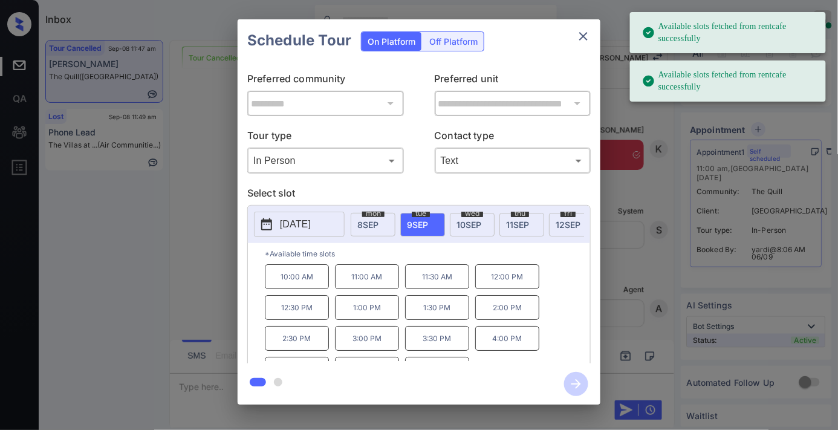
click at [358, 276] on p "11:00 AM" at bounding box center [367, 276] width 64 height 25
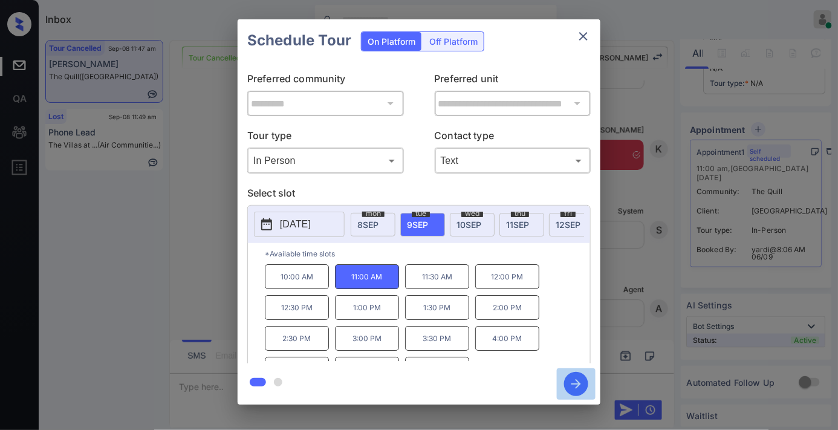
click at [575, 380] on icon "button" at bounding box center [576, 384] width 24 height 24
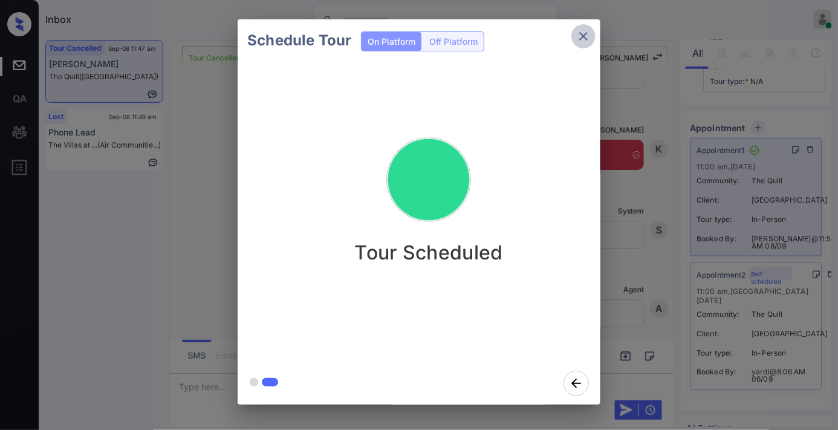
click at [581, 35] on icon "close" at bounding box center [583, 36] width 15 height 15
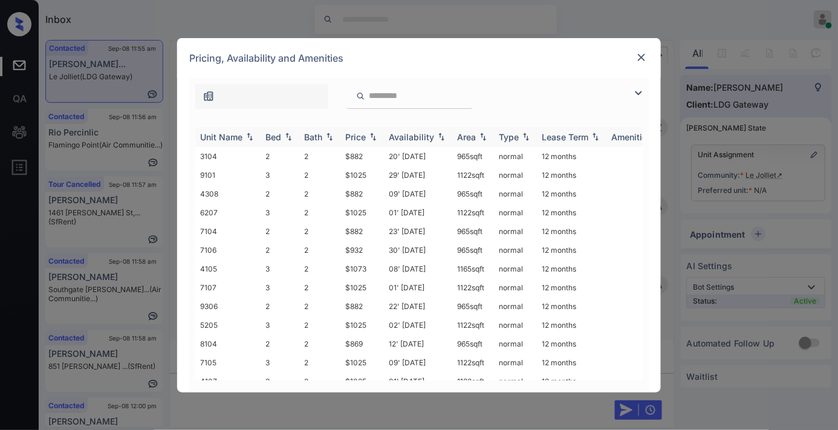
click at [369, 135] on img at bounding box center [373, 136] width 12 height 8
click at [632, 94] on img at bounding box center [638, 93] width 15 height 15
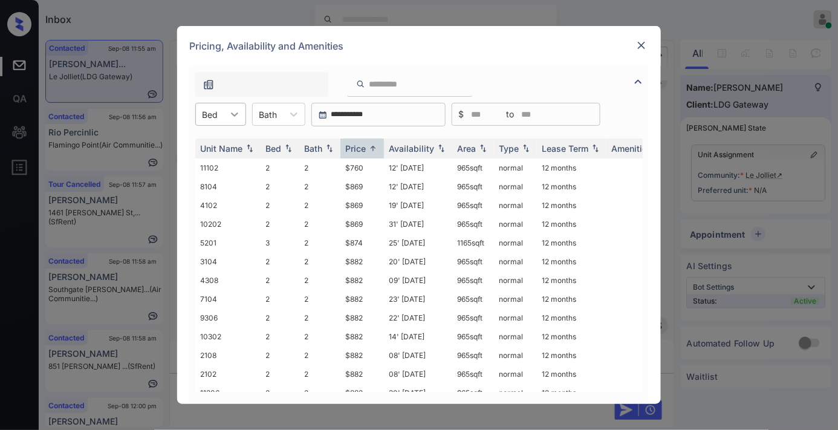
click at [230, 115] on icon at bounding box center [234, 114] width 12 height 12
click at [228, 139] on div "2" at bounding box center [220, 144] width 51 height 22
drag, startPoint x: 370, startPoint y: 169, endPoint x: 335, endPoint y: 169, distance: 35.1
click at [335, 169] on tr "11102 2 2 $760 12' [DATE] 965 sqft normal 12 months" at bounding box center [511, 167] width 632 height 19
copy tr "$760"
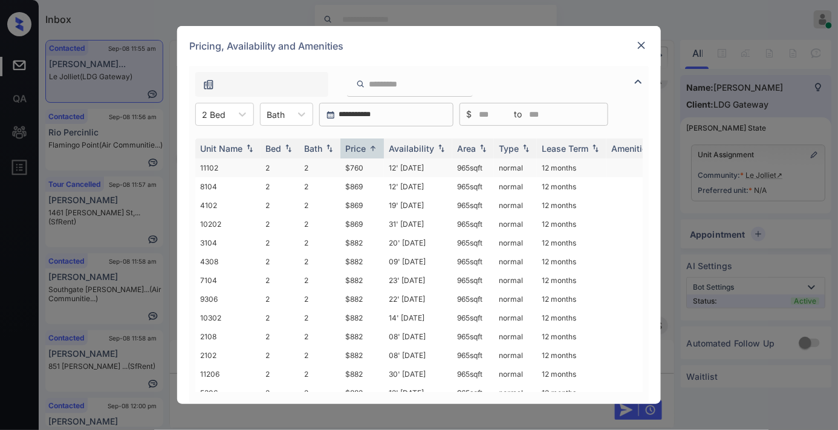
click at [406, 170] on td "12' [DATE]" at bounding box center [418, 167] width 68 height 19
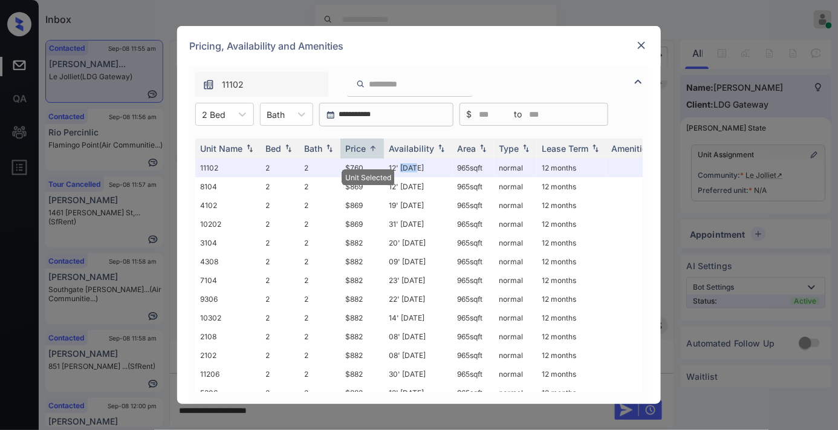
click at [639, 46] on img at bounding box center [641, 45] width 12 height 12
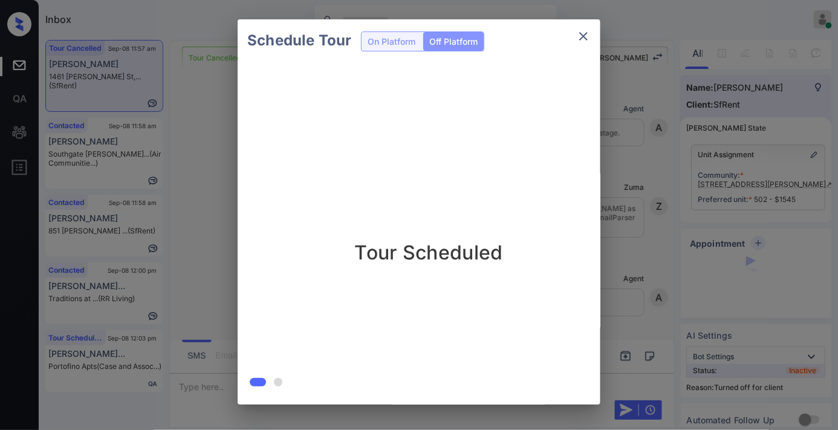
scroll to position [4973, 0]
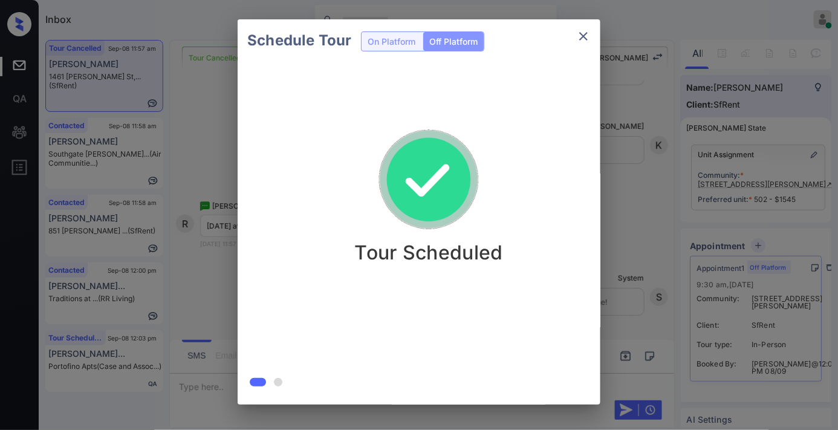
click at [570, 37] on div "Schedule Tour On Platform Off Platform" at bounding box center [419, 40] width 363 height 42
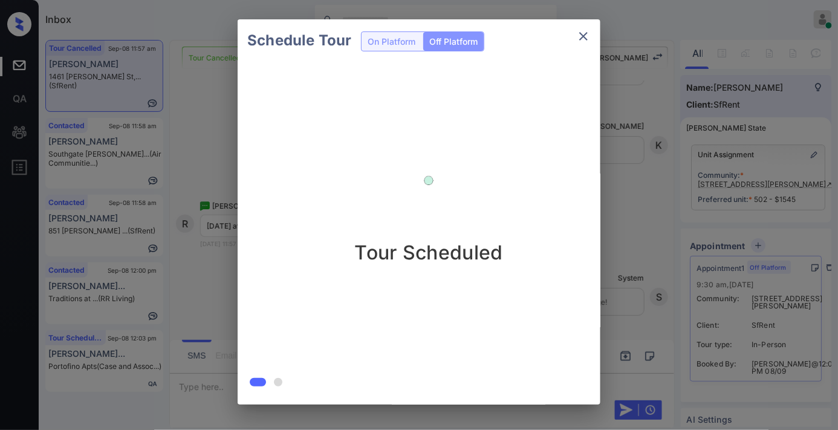
click at [590, 32] on icon "close" at bounding box center [583, 36] width 15 height 15
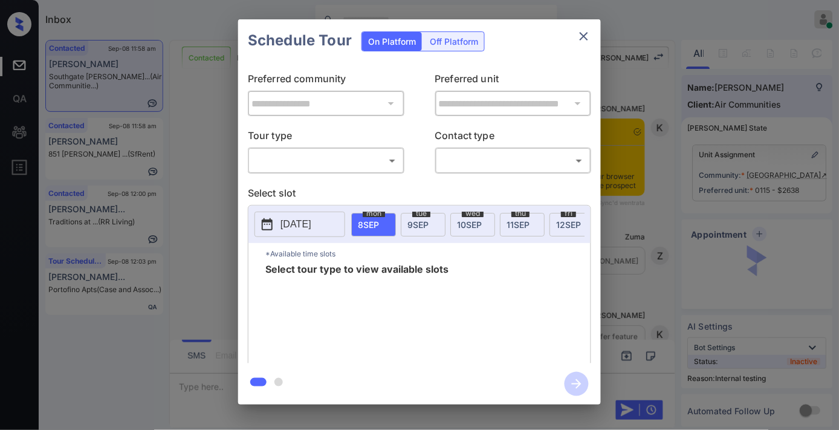
scroll to position [2265, 0]
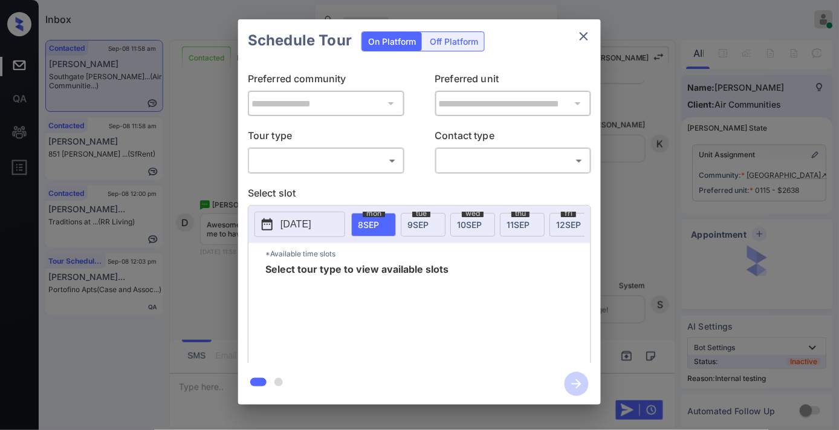
click at [367, 141] on p "Tour type" at bounding box center [326, 137] width 157 height 19
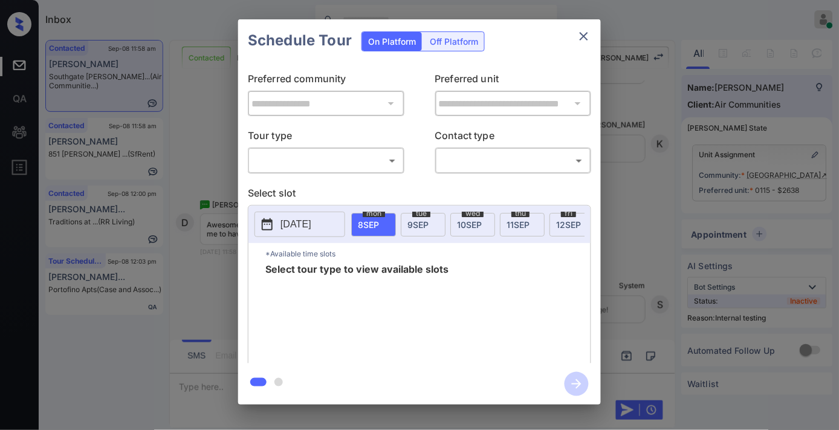
click at [364, 156] on body "Inbox Samantha Soliven Online Set yourself offline Set yourself on break Profil…" at bounding box center [419, 215] width 839 height 430
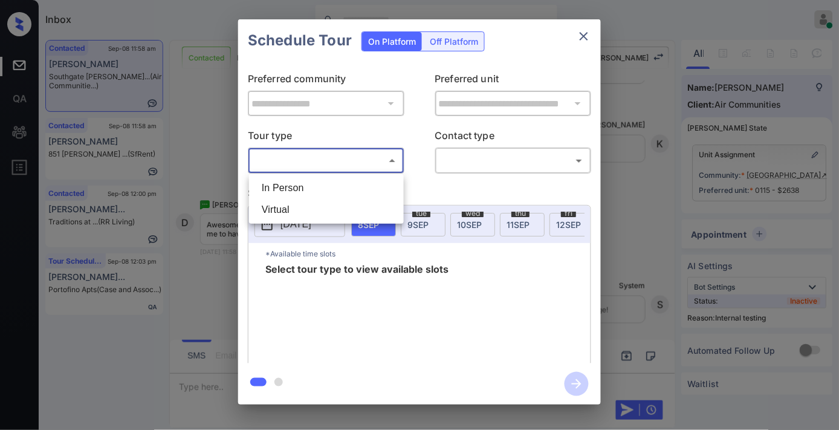
click at [357, 178] on li "In Person" at bounding box center [326, 188] width 149 height 22
type input "********"
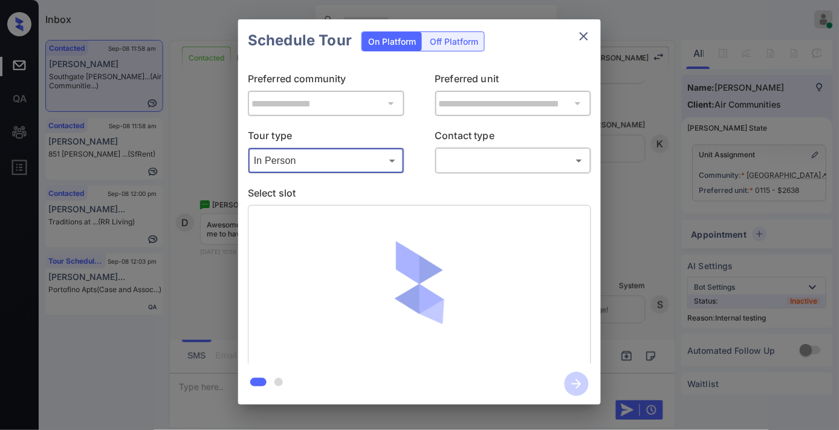
click at [469, 158] on body "Inbox Samantha Soliven Online Set yourself offline Set yourself on break Profil…" at bounding box center [419, 215] width 839 height 430
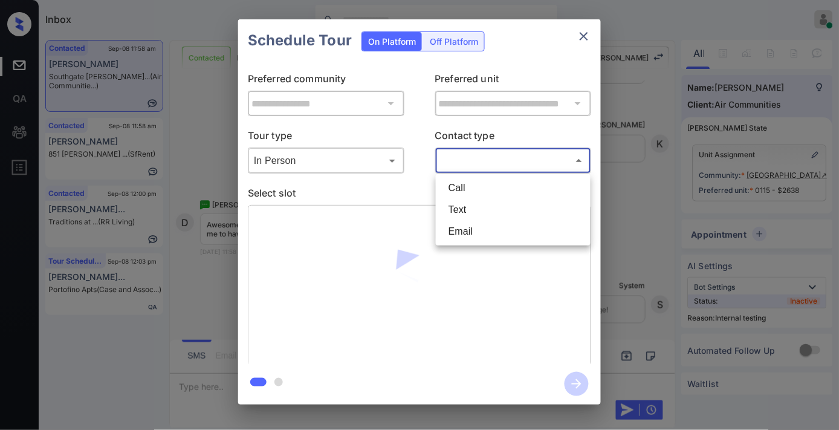
click at [488, 203] on li "Text" at bounding box center [513, 210] width 149 height 22
type input "****"
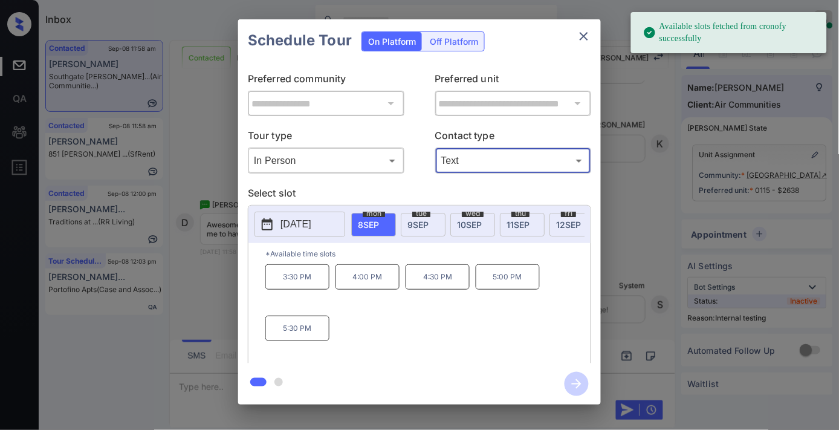
click at [300, 284] on p "3:30 PM" at bounding box center [297, 276] width 64 height 25
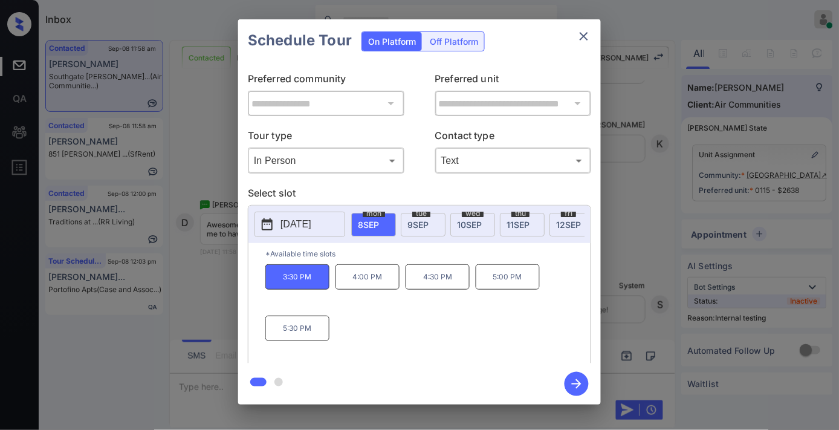
click at [581, 34] on icon "close" at bounding box center [584, 36] width 15 height 15
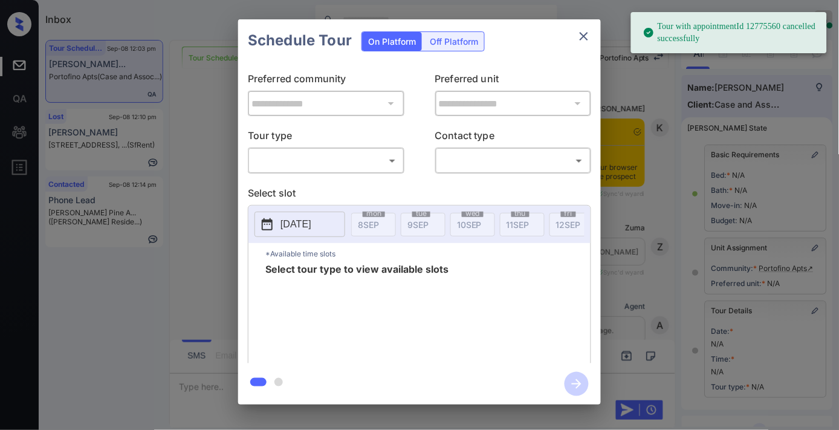
scroll to position [134, 0]
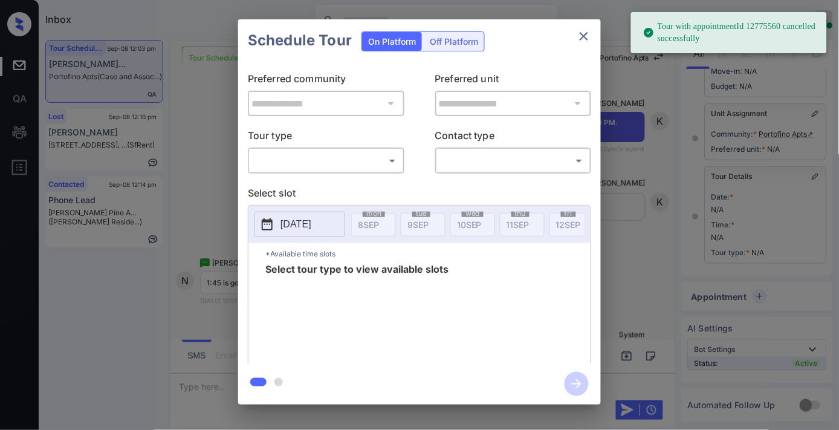
click at [591, 39] on icon "close" at bounding box center [584, 36] width 15 height 15
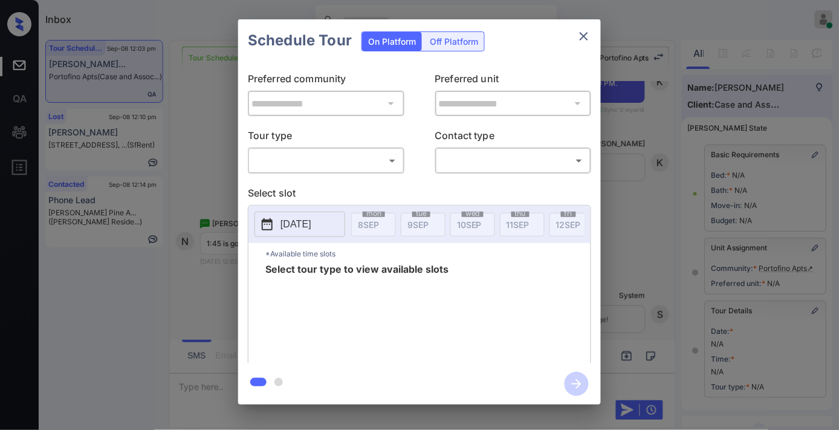
scroll to position [134, 0]
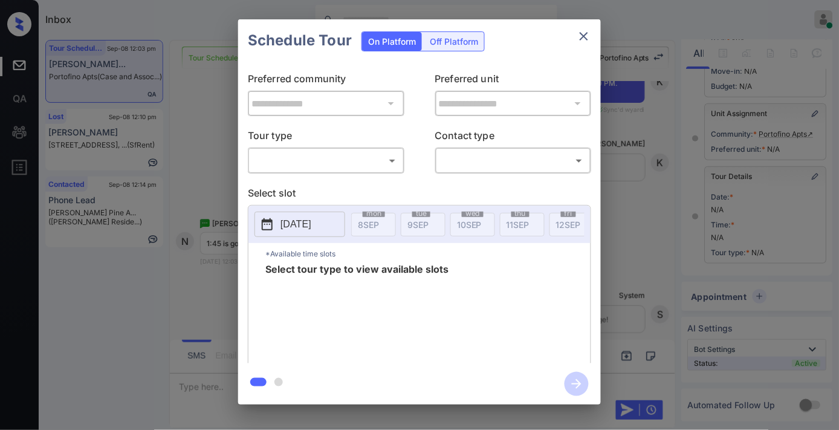
click at [372, 160] on body "Inbox [PERSON_NAME] Online Set yourself offline Set yourself on break Profile S…" at bounding box center [419, 215] width 839 height 430
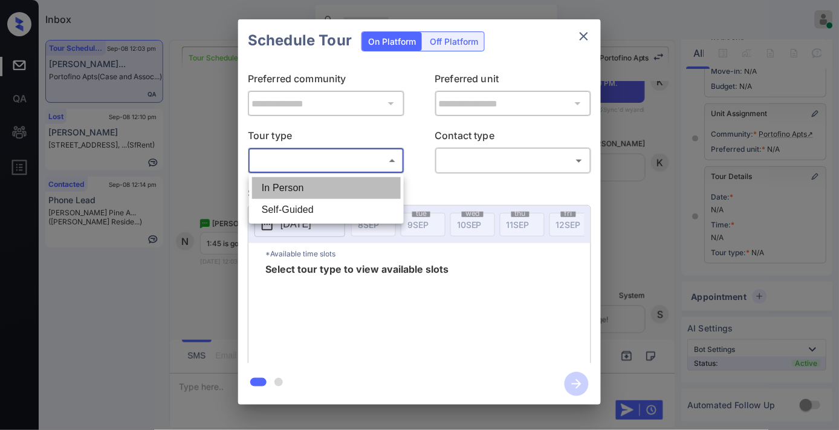
click at [370, 189] on li "In Person" at bounding box center [326, 188] width 149 height 22
type input "********"
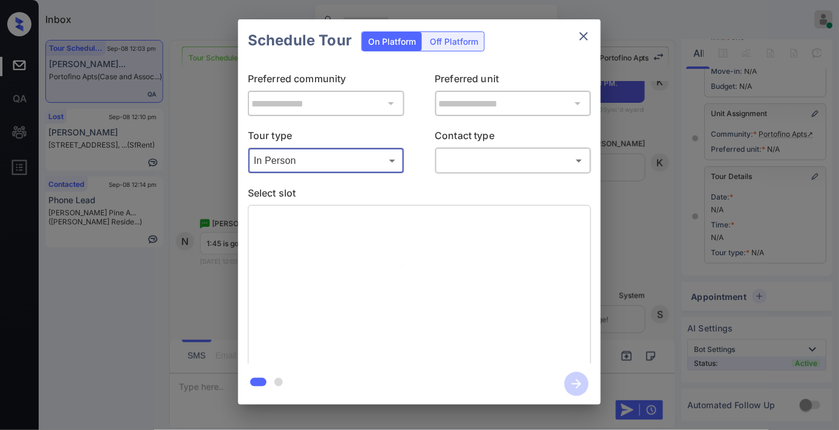
click at [493, 167] on body "Inbox [PERSON_NAME] Online Set yourself offline Set yourself on break Profile S…" at bounding box center [419, 215] width 839 height 430
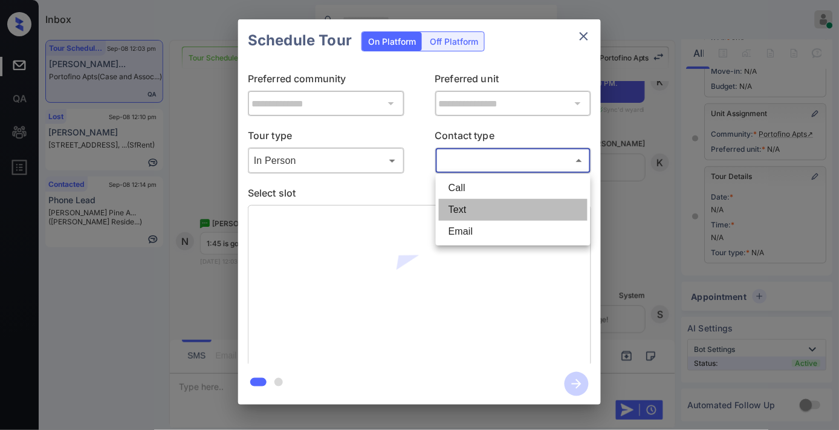
click at [482, 219] on li "Text" at bounding box center [513, 210] width 149 height 22
type input "****"
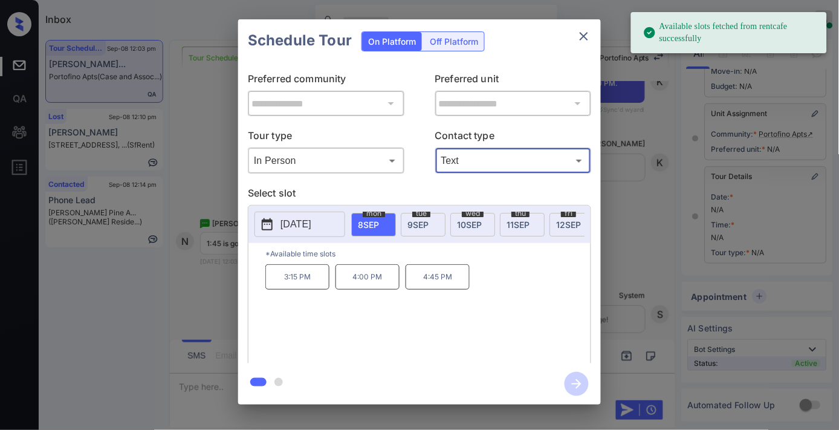
click at [415, 230] on div "[DATE]" at bounding box center [423, 225] width 45 height 24
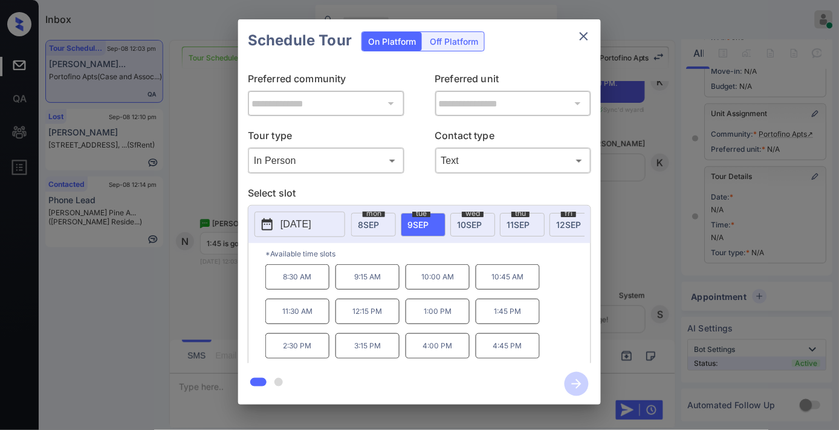
click at [492, 318] on p "1:45 PM" at bounding box center [508, 311] width 64 height 25
click at [582, 44] on button "close" at bounding box center [584, 36] width 24 height 24
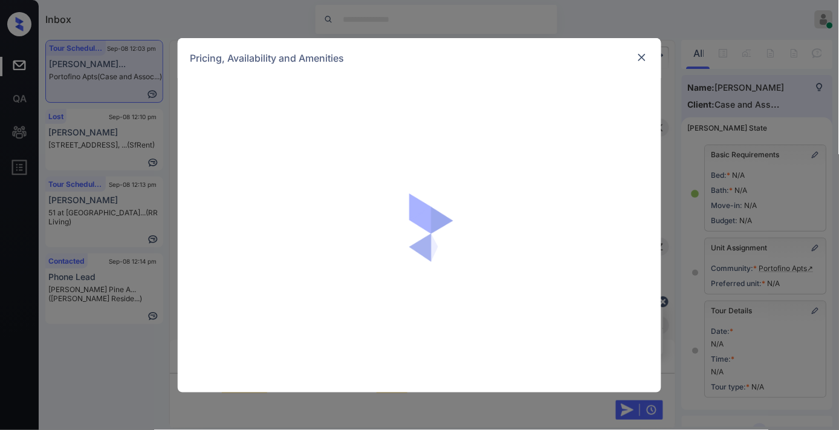
scroll to position [4476, 0]
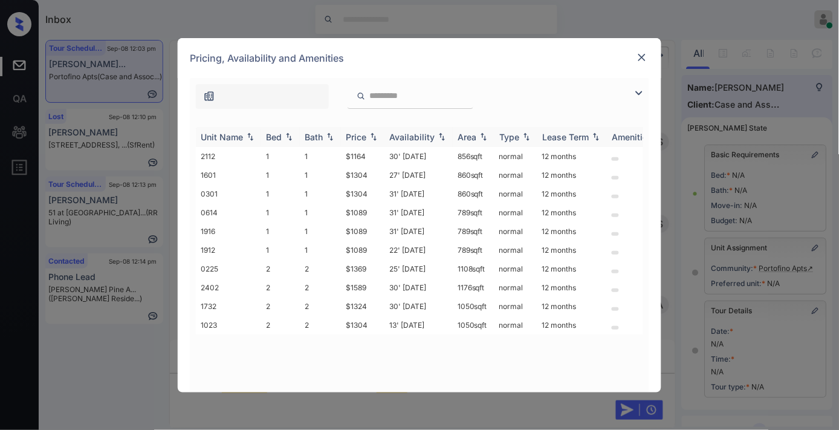
click at [364, 140] on div "Price" at bounding box center [356, 137] width 21 height 10
drag, startPoint x: 369, startPoint y: 154, endPoint x: 330, endPoint y: 152, distance: 39.3
click at [329, 152] on tr "0614 1 1 $1089 31' Aug 25 789 sqft normal 12 months" at bounding box center [512, 156] width 632 height 19
copy tr "$1089"
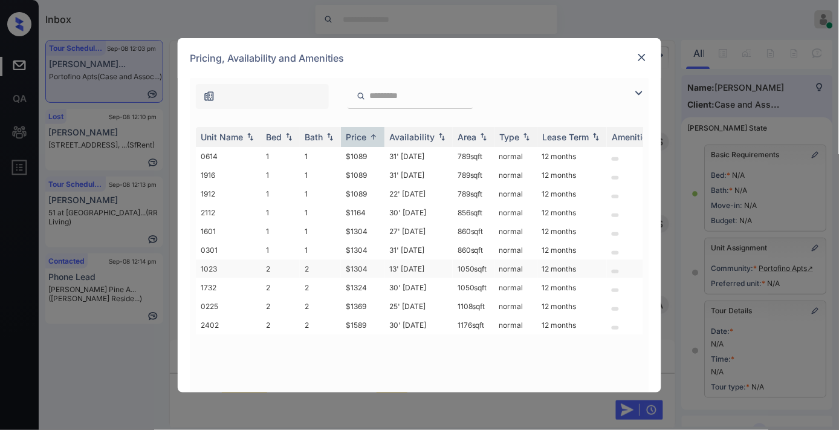
click at [366, 263] on td "$1304" at bounding box center [363, 268] width 44 height 19
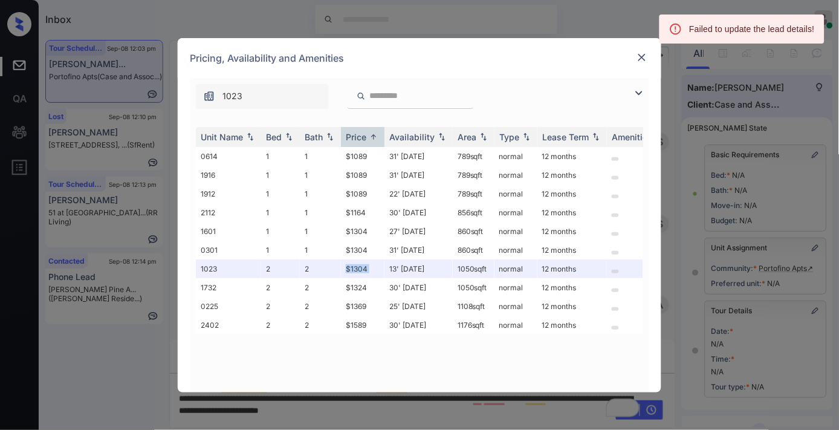
click at [641, 54] on img at bounding box center [642, 57] width 12 height 12
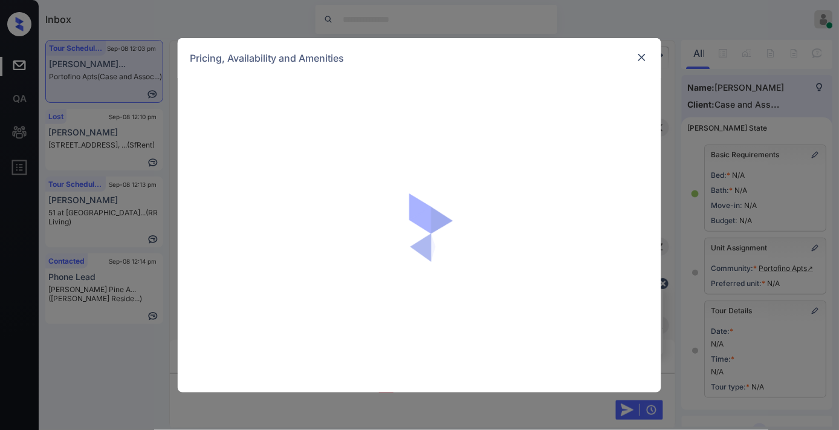
scroll to position [4476, 0]
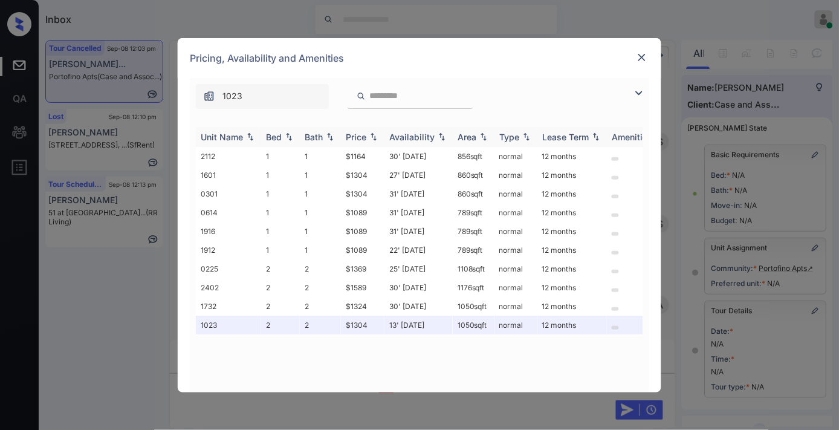
click at [367, 136] on div "Price" at bounding box center [363, 137] width 34 height 10
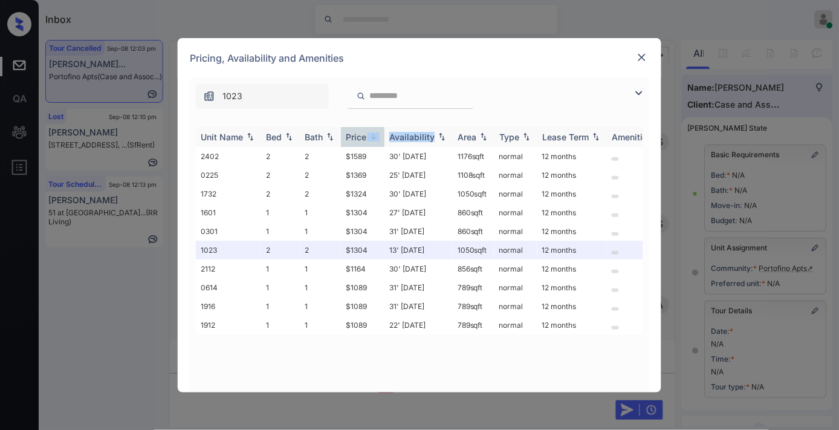
click at [367, 136] on div "Price" at bounding box center [363, 137] width 34 height 10
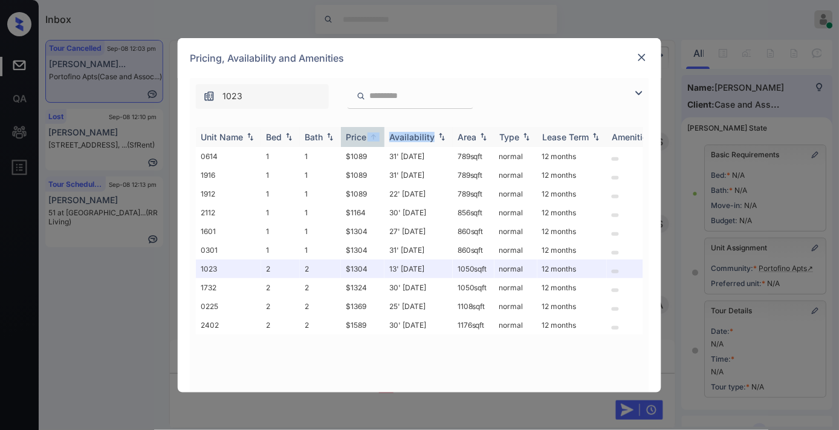
click at [367, 136] on div "Price" at bounding box center [363, 137] width 34 height 10
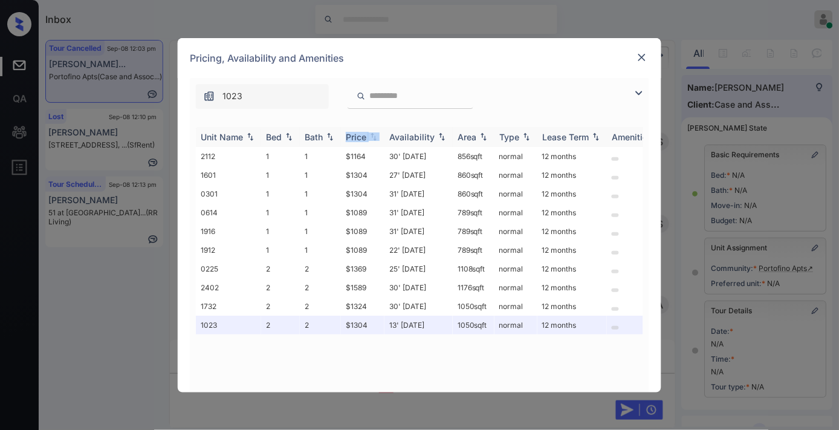
click at [367, 136] on div "Price" at bounding box center [363, 137] width 34 height 10
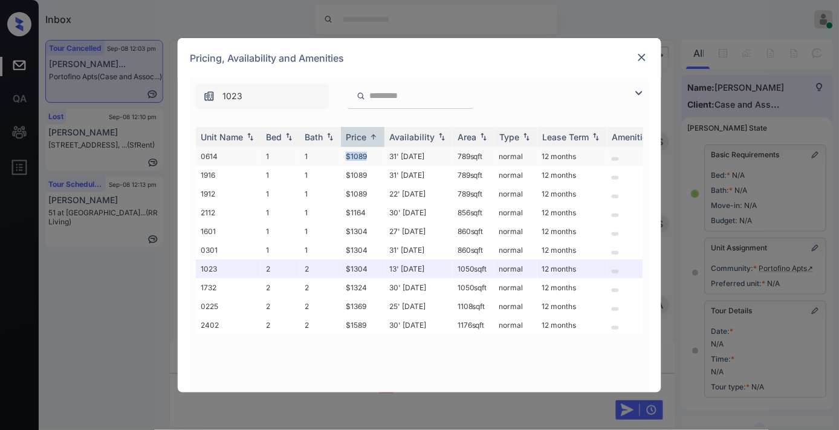
drag, startPoint x: 370, startPoint y: 152, endPoint x: 335, endPoint y: 152, distance: 35.1
click at [335, 152] on tr "0614 1 1 $1089 31' [DATE] 789 sqft normal 12 months" at bounding box center [512, 156] width 632 height 19
copy tr "$1089"
click at [361, 261] on td "$1304" at bounding box center [363, 268] width 44 height 19
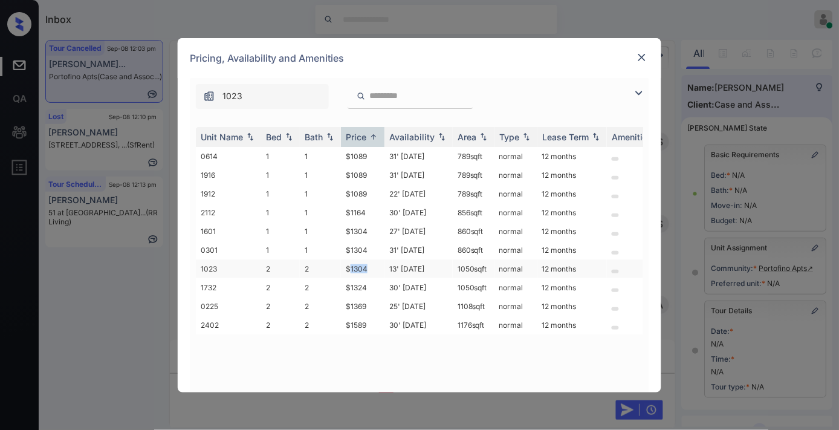
click at [361, 261] on td "$1304" at bounding box center [363, 268] width 44 height 19
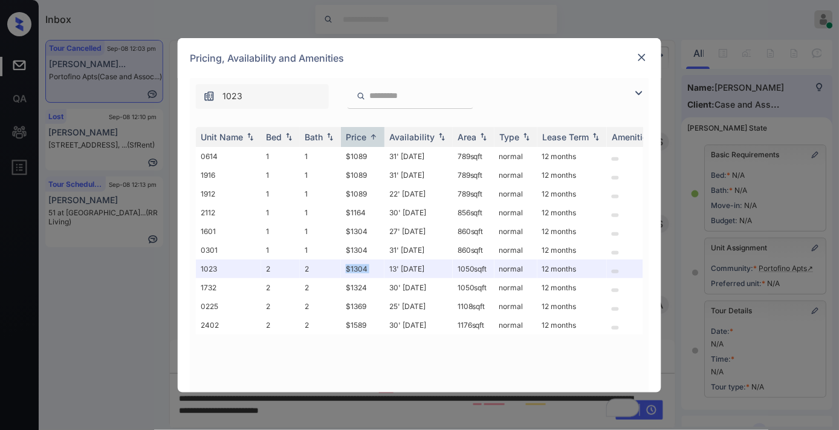
click at [639, 60] on img at bounding box center [642, 57] width 12 height 12
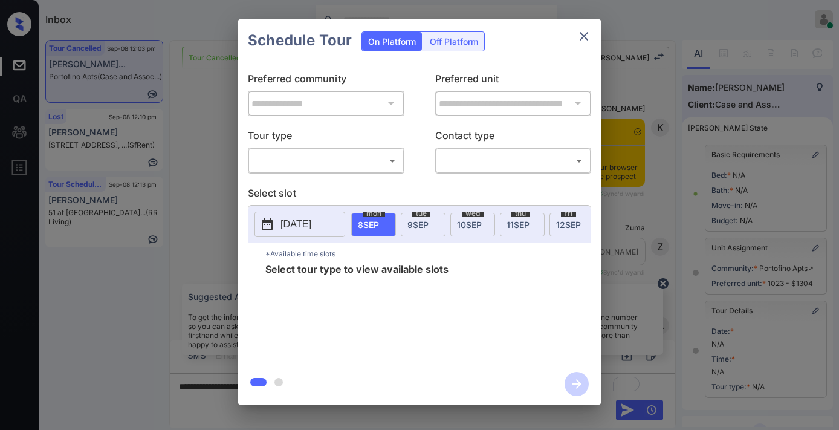
click at [347, 161] on body "Inbox [PERSON_NAME] Online Set yourself offline Set yourself on break Profile S…" at bounding box center [419, 215] width 839 height 430
type input "********"
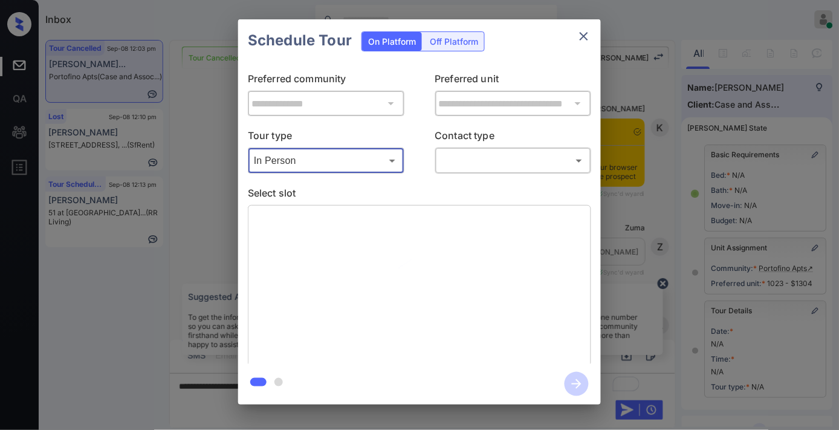
click at [449, 160] on body "Inbox Samantha Soliven Online Set yourself offline Set yourself on break Profil…" at bounding box center [419, 215] width 839 height 430
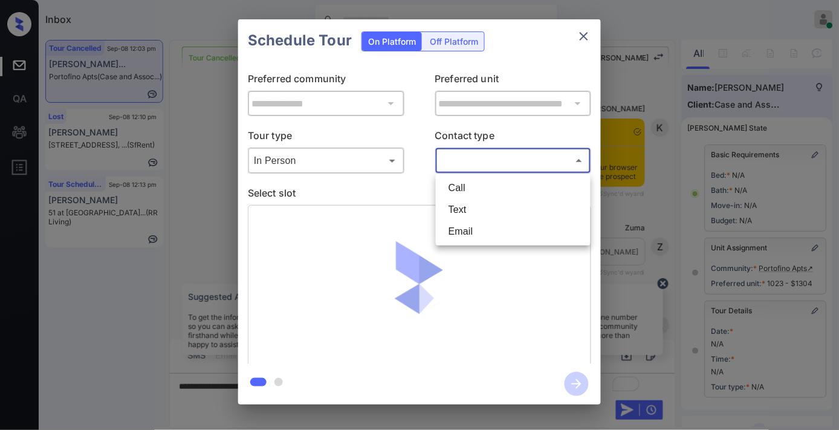
scroll to position [167, 0]
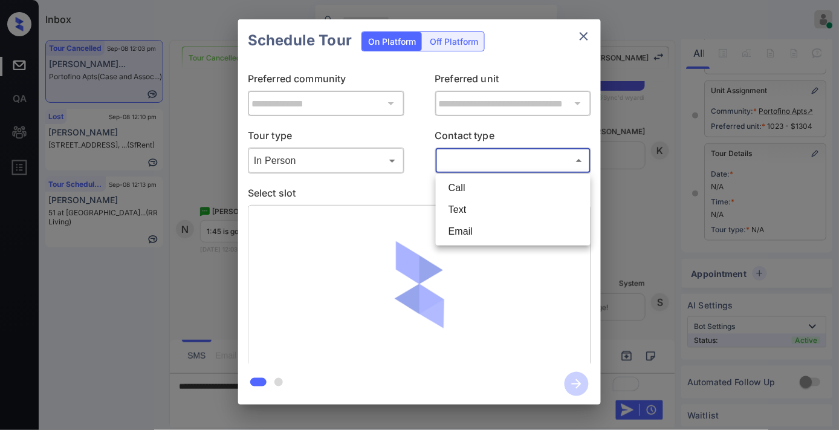
click at [459, 202] on li "Text" at bounding box center [513, 210] width 149 height 22
type input "****"
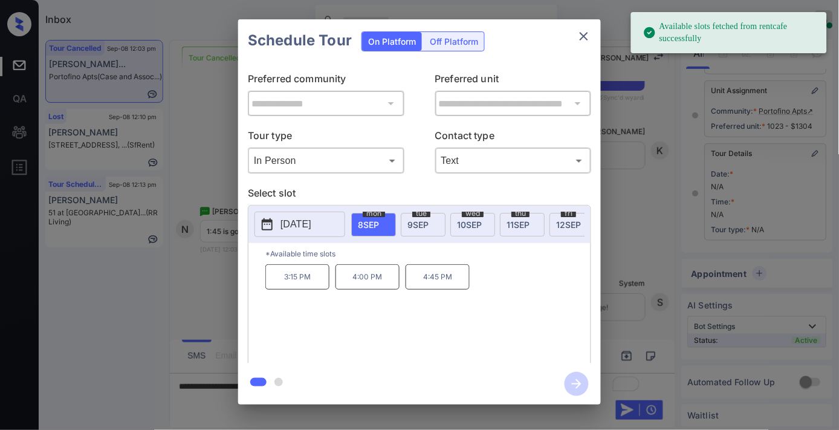
click at [432, 233] on div "tue 9 SEP" at bounding box center [423, 225] width 45 height 24
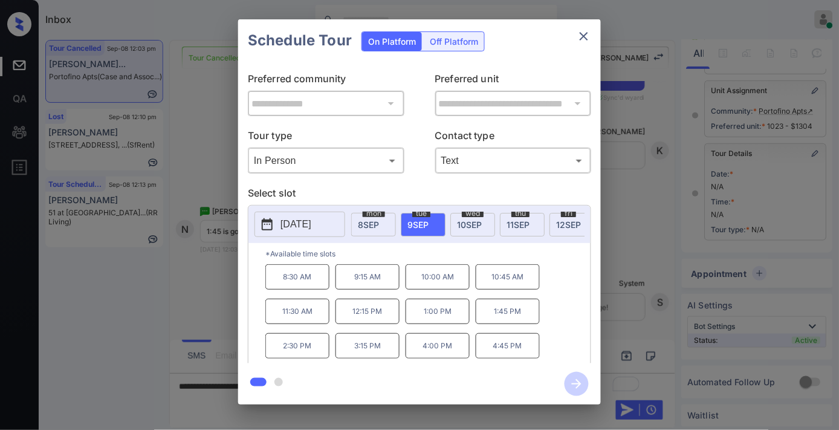
click at [500, 322] on p "1:45 PM" at bounding box center [508, 311] width 64 height 25
click at [584, 382] on icon "button" at bounding box center [577, 384] width 24 height 24
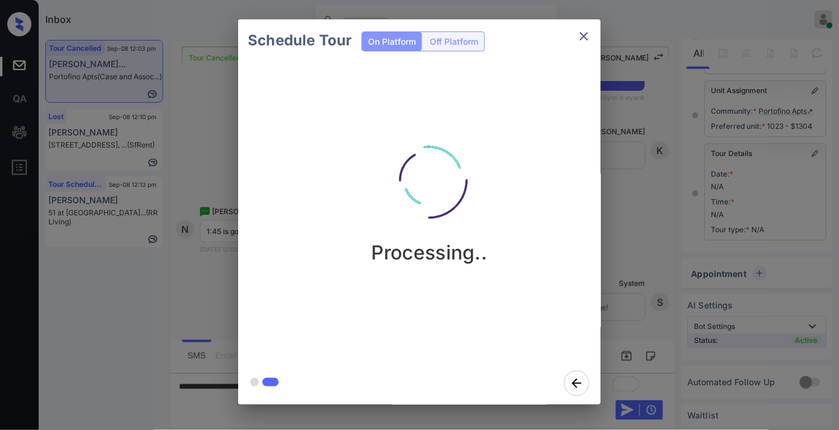
click at [386, 150] on img at bounding box center [429, 180] width 121 height 121
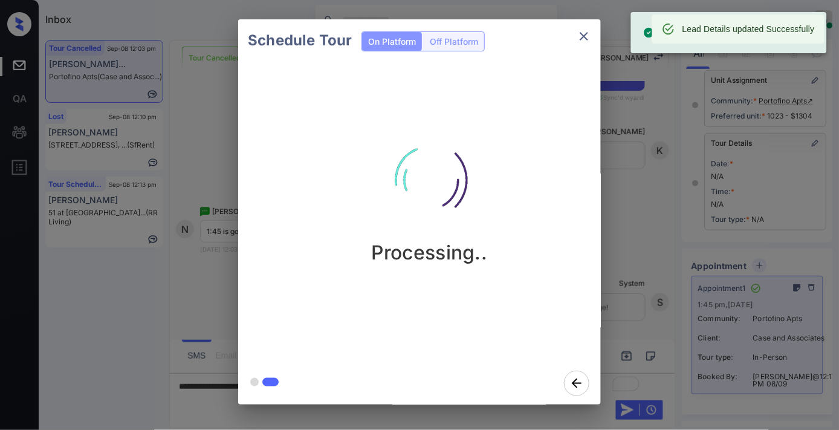
click at [586, 44] on button "close" at bounding box center [584, 36] width 24 height 24
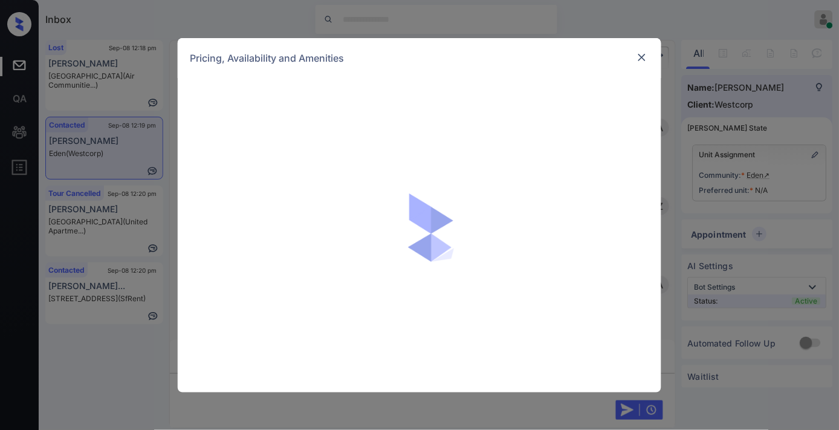
scroll to position [512, 0]
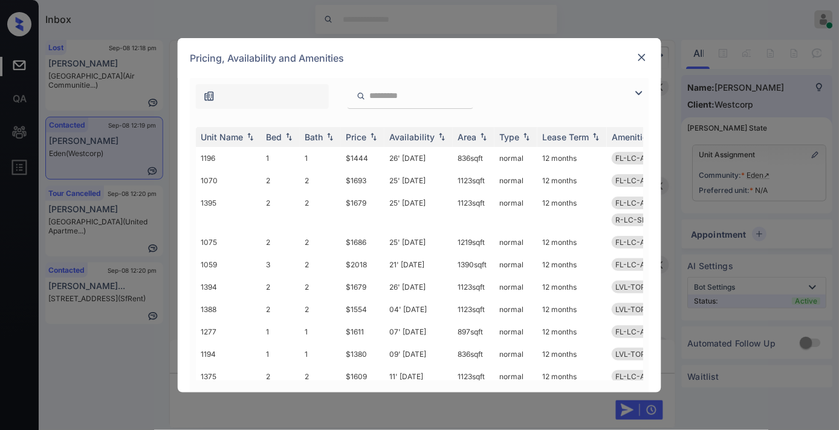
click at [349, 135] on div "Price" at bounding box center [356, 137] width 21 height 10
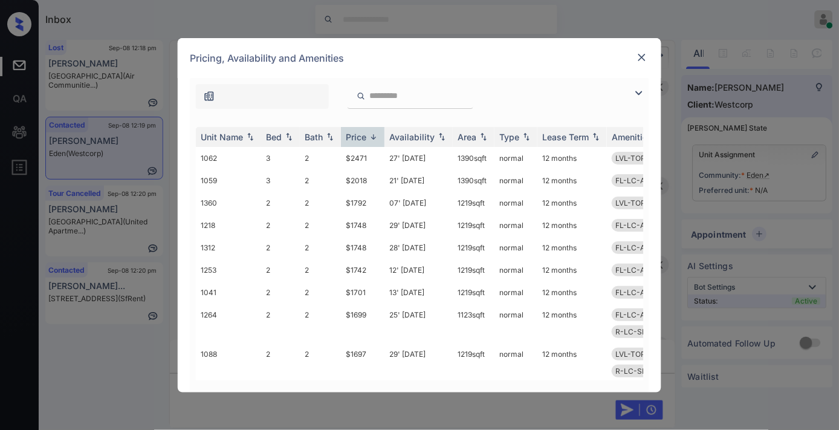
click at [349, 135] on div "Price" at bounding box center [356, 137] width 21 height 10
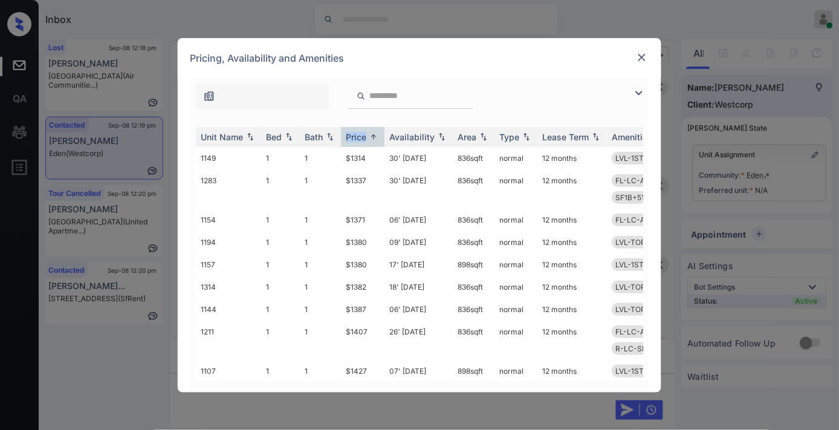
click at [639, 91] on img at bounding box center [639, 93] width 15 height 15
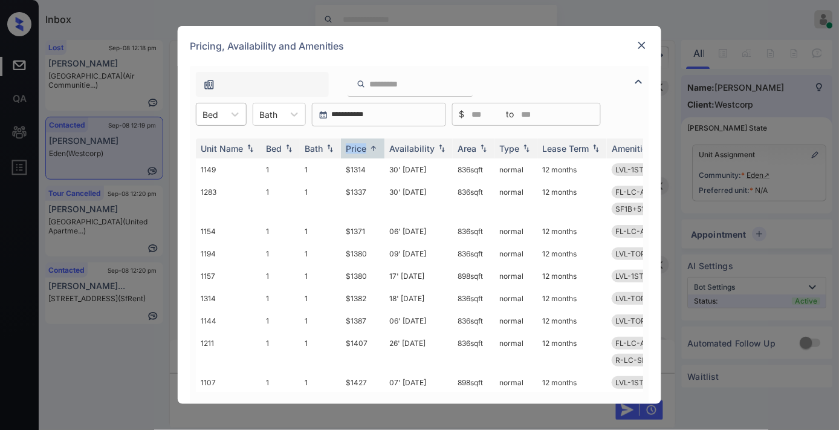
click at [222, 111] on div "Bed" at bounding box center [210, 115] width 28 height 18
click at [233, 178] on div "3" at bounding box center [221, 187] width 51 height 22
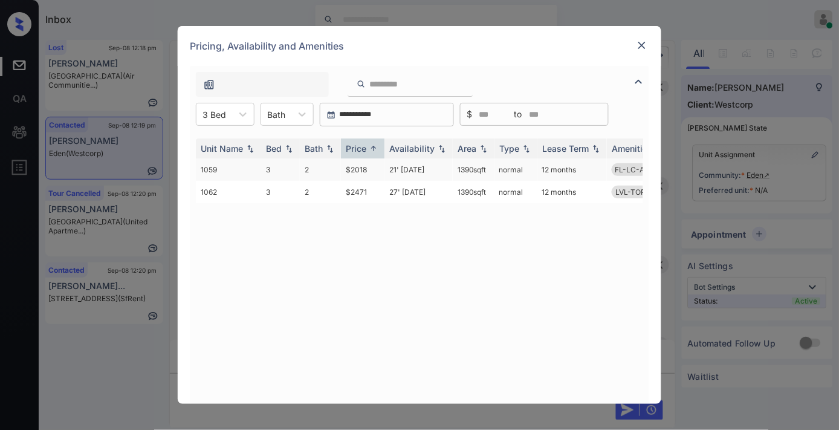
click at [361, 167] on td "$2018" at bounding box center [363, 169] width 44 height 22
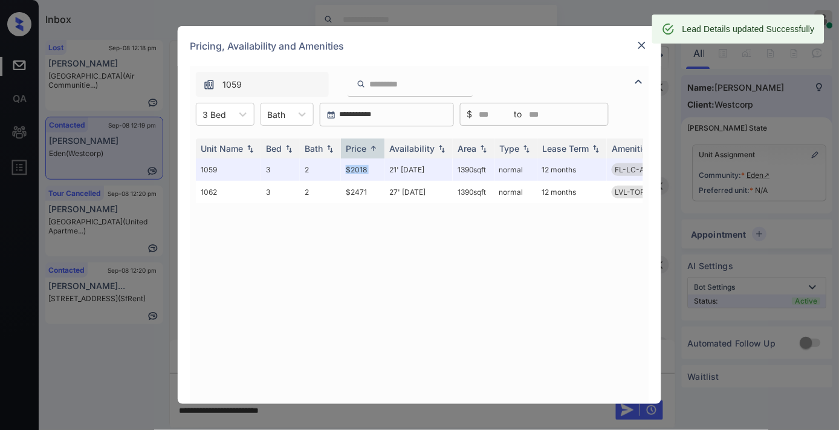
click at [645, 48] on img at bounding box center [642, 45] width 12 height 12
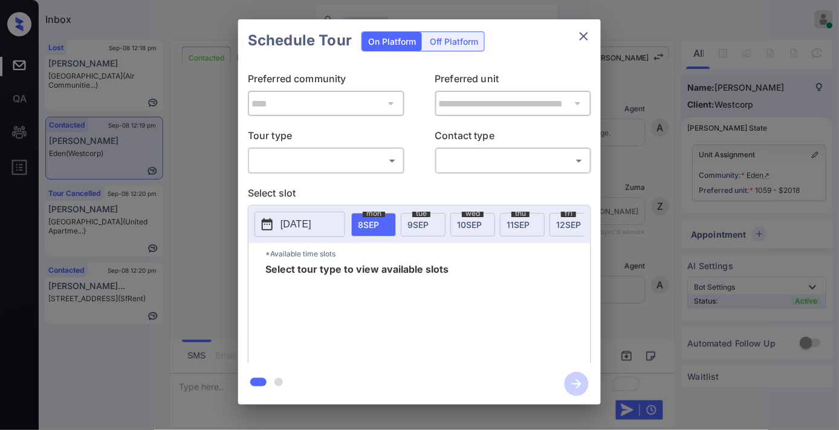
scroll to position [2522, 0]
click at [367, 158] on body "Inbox [PERSON_NAME] Online Set yourself offline Set yourself on break Profile S…" at bounding box center [419, 215] width 839 height 430
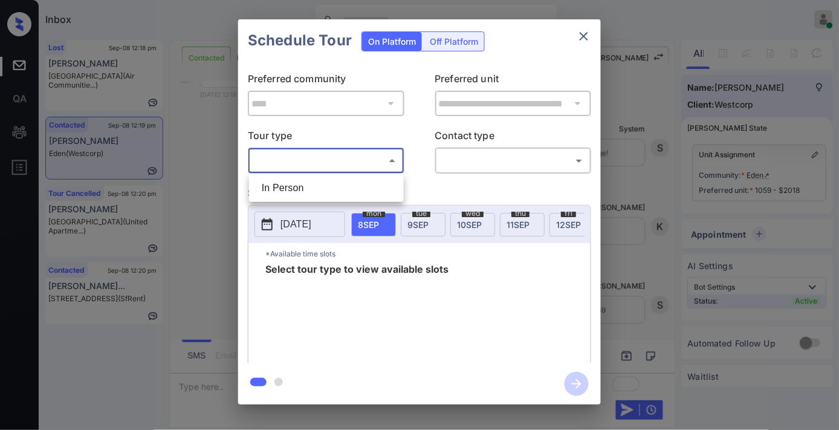
click at [359, 192] on li "In Person" at bounding box center [326, 188] width 149 height 22
type input "********"
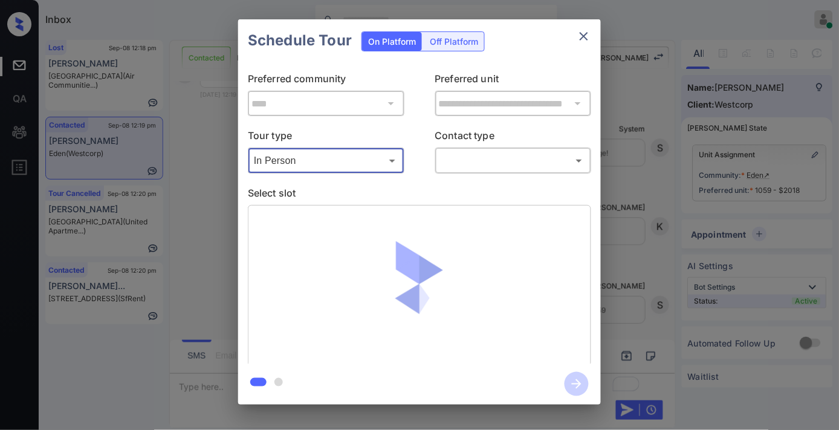
click at [455, 160] on body "Inbox [PERSON_NAME] Online Set yourself offline Set yourself on break Profile S…" at bounding box center [419, 215] width 839 height 430
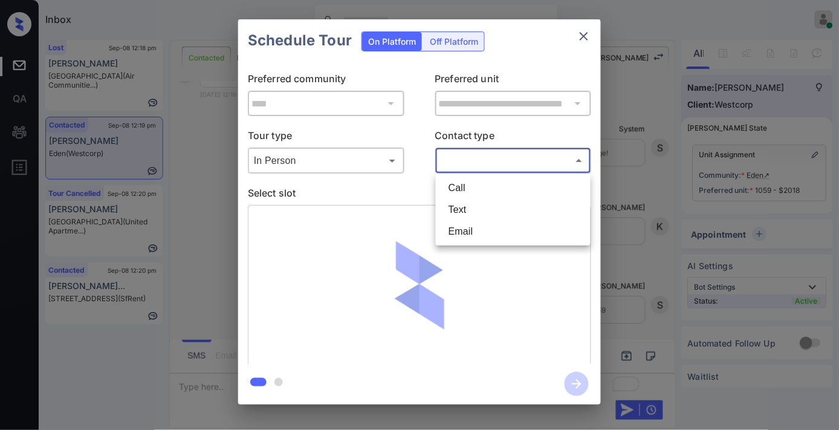
click at [472, 210] on li "Text" at bounding box center [513, 210] width 149 height 22
type input "****"
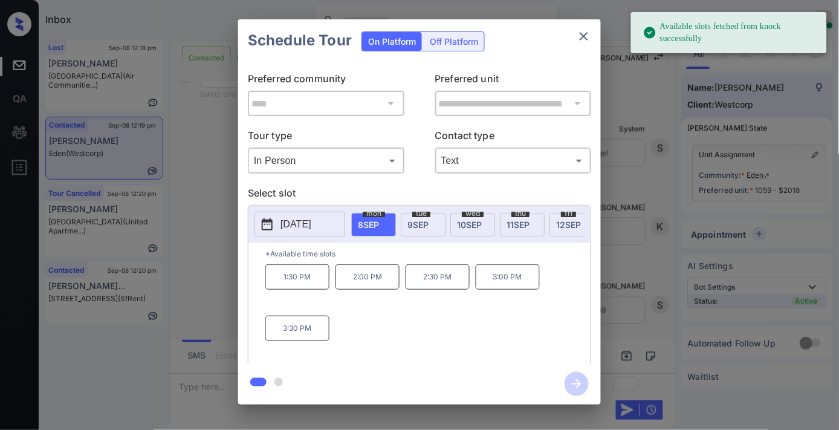
click at [306, 226] on p "[DATE]" at bounding box center [295, 224] width 31 height 15
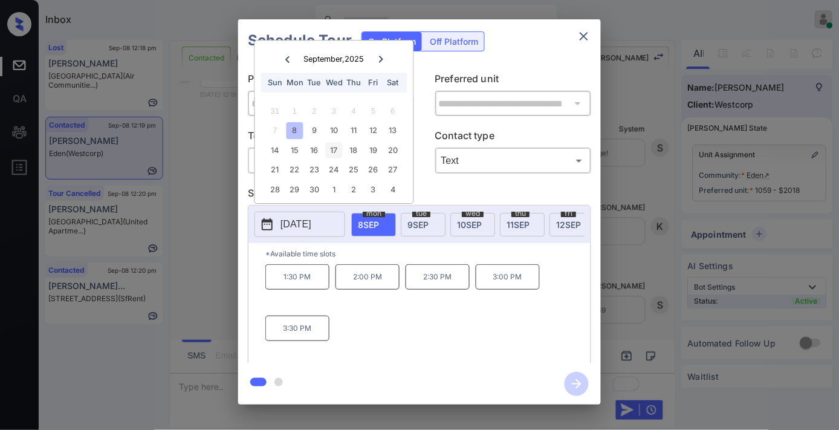
click at [333, 147] on div "17" at bounding box center [334, 150] width 16 height 16
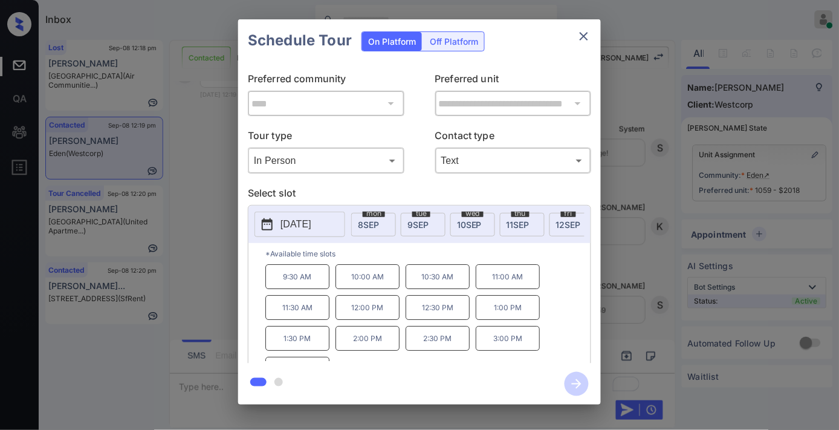
click at [427, 282] on p "10:30 AM" at bounding box center [438, 276] width 64 height 25
click at [577, 379] on icon "button" at bounding box center [577, 384] width 24 height 24
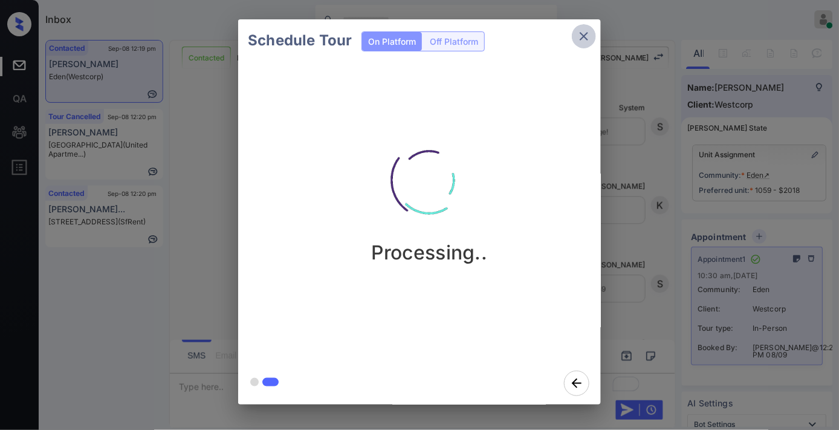
click at [582, 39] on icon "close" at bounding box center [584, 36] width 8 height 8
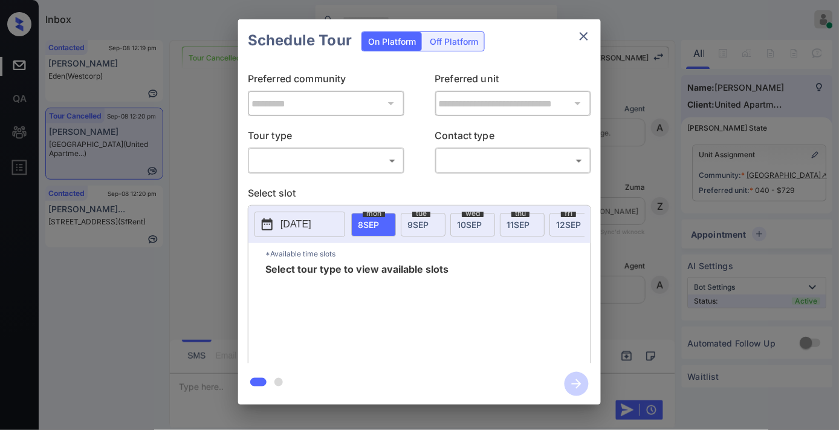
scroll to position [5728, 0]
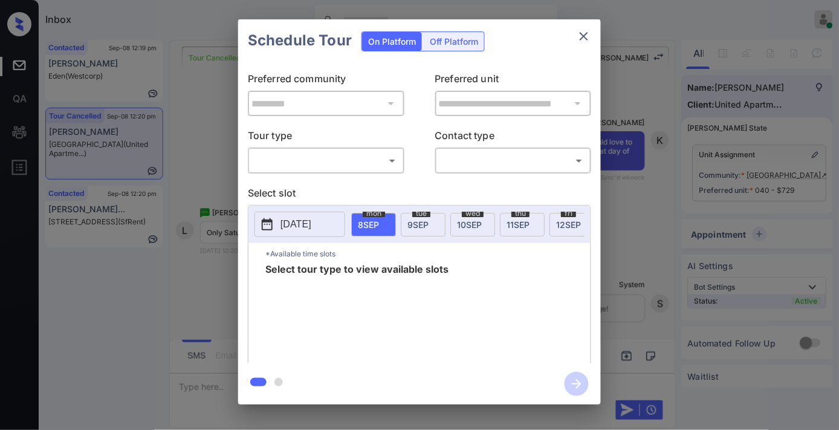
click at [308, 160] on body "Inbox Samantha Soliven Online Set yourself offline Set yourself on break Profil…" at bounding box center [419, 215] width 839 height 430
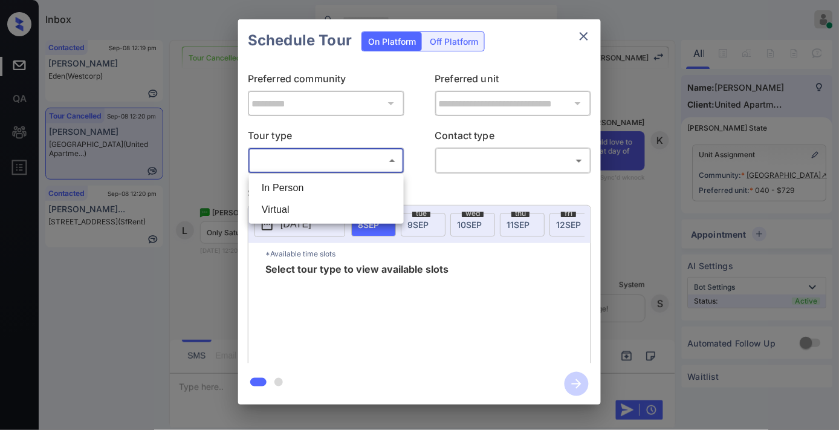
click at [314, 185] on li "In Person" at bounding box center [326, 188] width 149 height 22
type input "********"
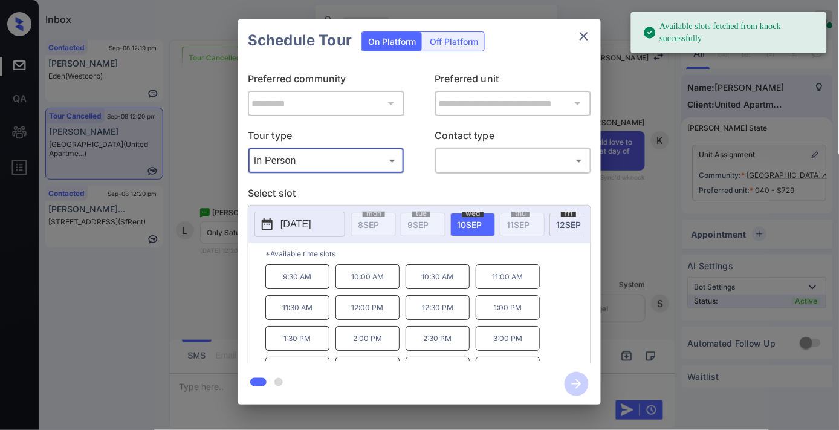
click at [302, 222] on p "[DATE]" at bounding box center [295, 224] width 31 height 15
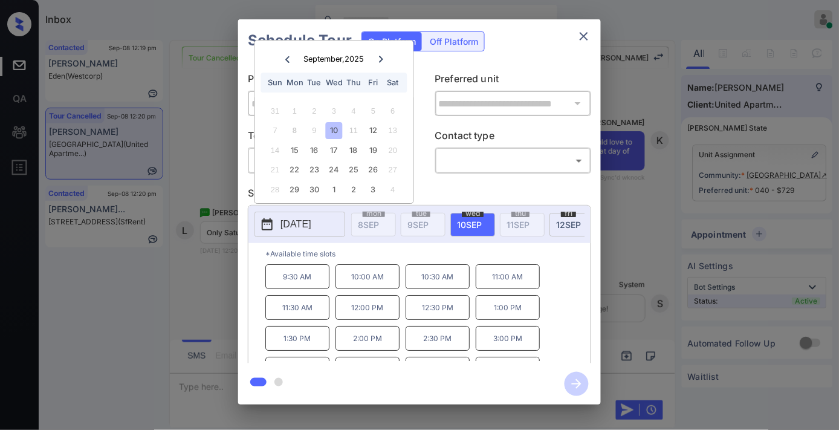
click at [387, 67] on div "September , 2025 Sun Mon Tue Wed Thu Fri Sat" at bounding box center [334, 68] width 158 height 57
click at [387, 62] on div at bounding box center [381, 58] width 16 height 15
click at [385, 58] on div at bounding box center [381, 58] width 16 height 15
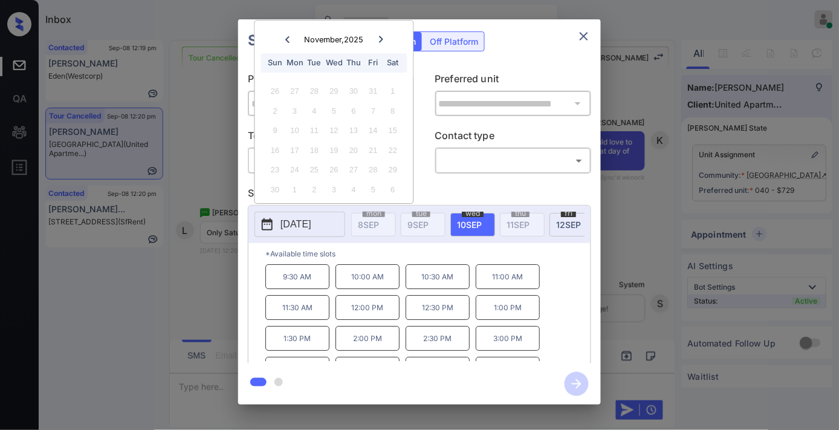
click at [583, 39] on icon "close" at bounding box center [584, 36] width 15 height 15
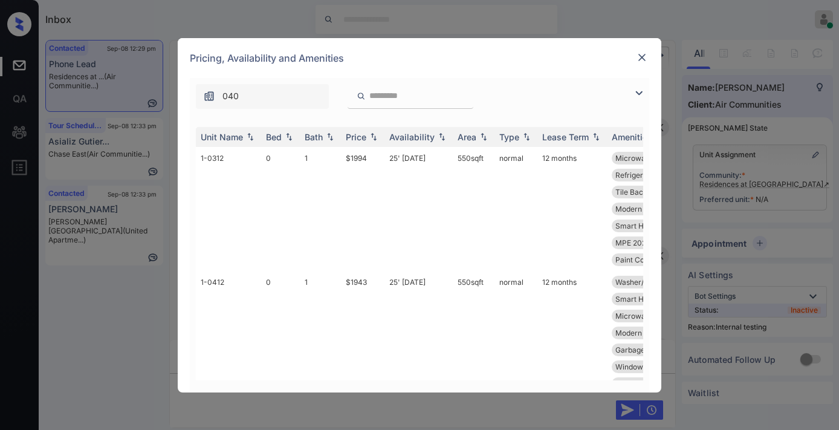
click at [361, 132] on div "Price" at bounding box center [356, 137] width 21 height 10
click at [641, 92] on img at bounding box center [639, 93] width 15 height 15
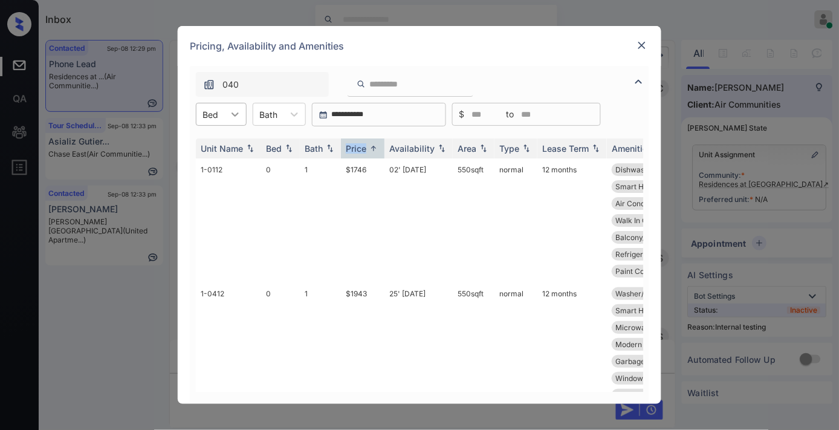
click at [237, 111] on icon at bounding box center [235, 114] width 12 height 12
click at [230, 157] on div "1" at bounding box center [221, 166] width 51 height 22
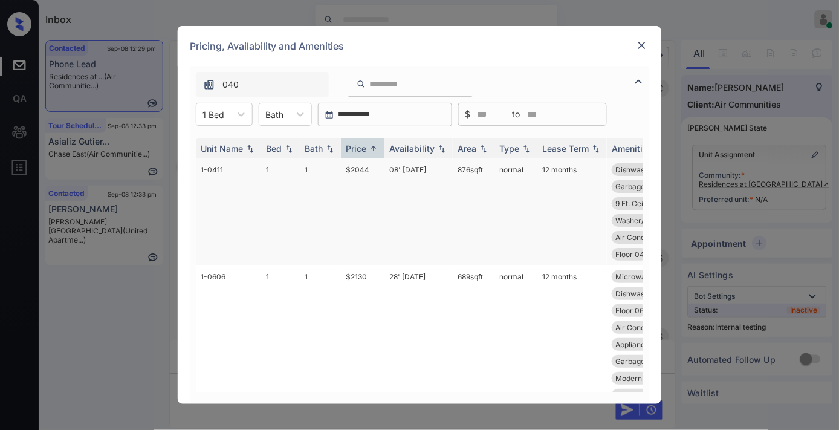
click at [371, 172] on td "$2044" at bounding box center [363, 211] width 44 height 107
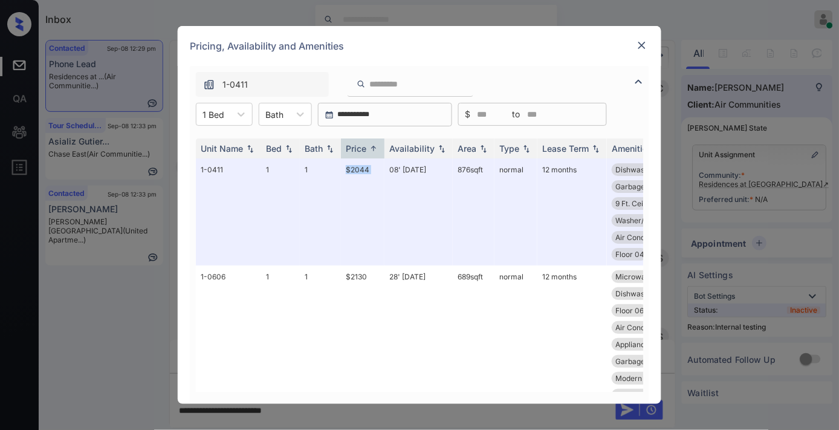
click at [642, 43] on img at bounding box center [642, 45] width 12 height 12
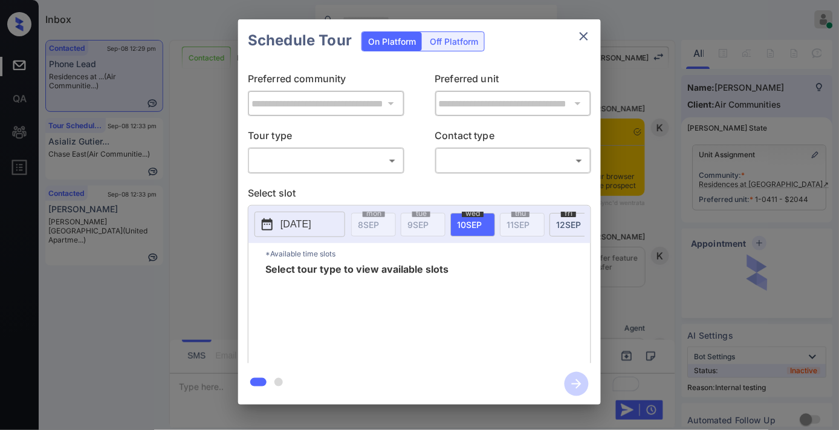
scroll to position [2306, 0]
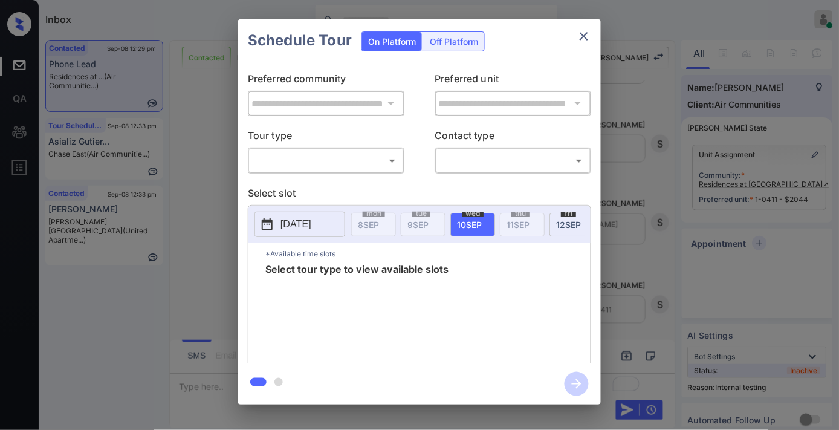
click at [357, 157] on body "Inbox [PERSON_NAME] Online Set yourself offline Set yourself on break Profile S…" at bounding box center [419, 215] width 839 height 430
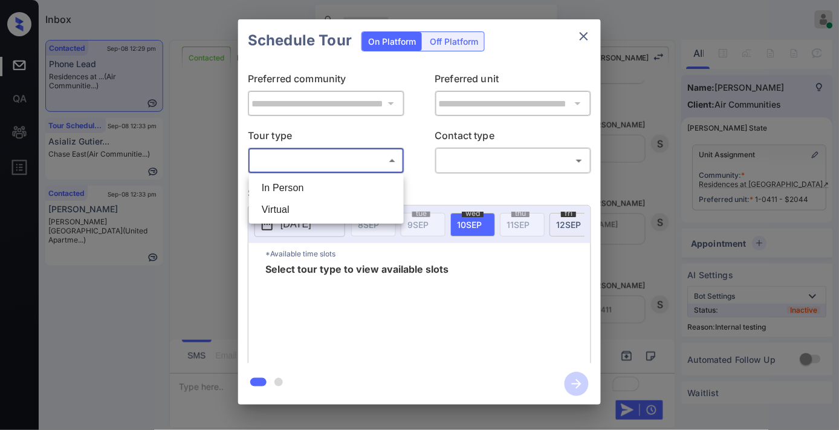
click at [333, 188] on li "In Person" at bounding box center [326, 188] width 149 height 22
type input "********"
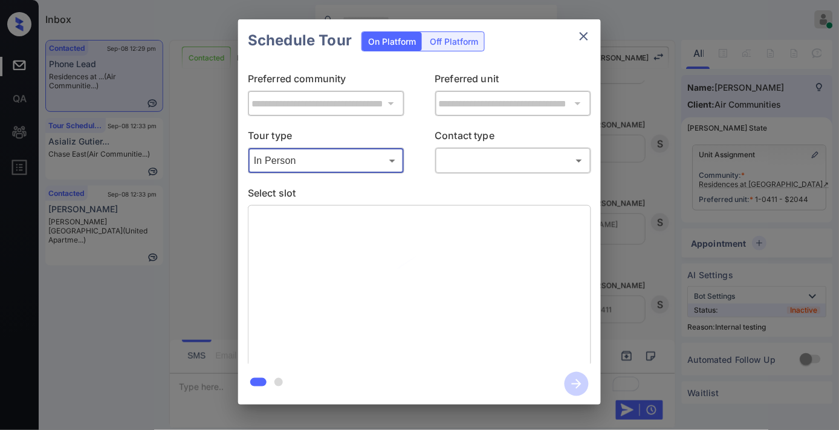
click at [470, 168] on body "Inbox [PERSON_NAME] Online Set yourself offline Set yourself on break Profile S…" at bounding box center [419, 215] width 839 height 430
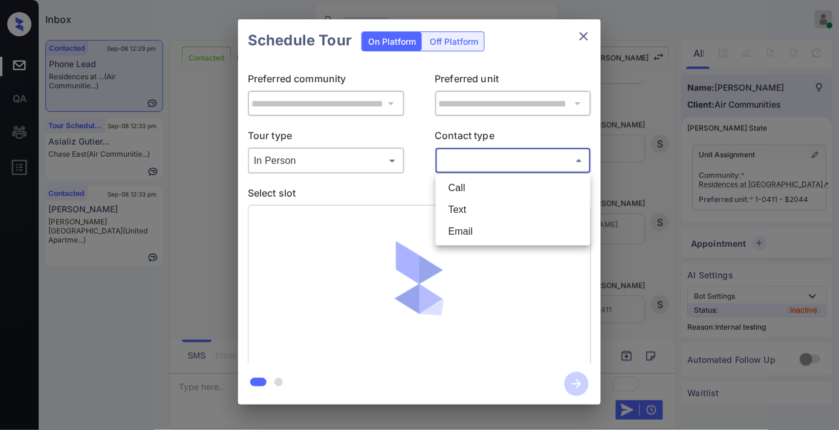
click at [468, 206] on li "Text" at bounding box center [513, 210] width 149 height 22
type input "****"
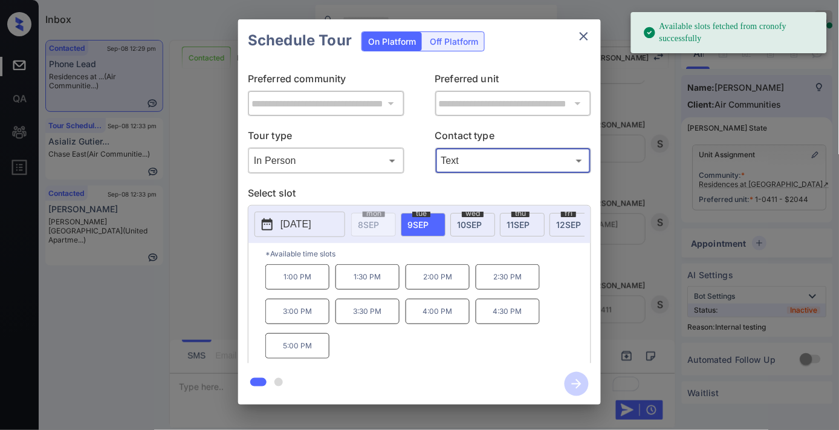
click at [309, 218] on p "[DATE]" at bounding box center [295, 224] width 31 height 15
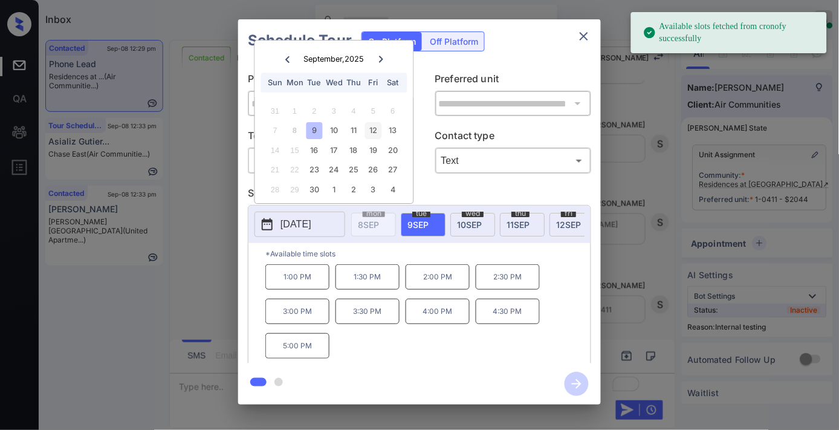
click at [370, 128] on div "12" at bounding box center [373, 131] width 16 height 16
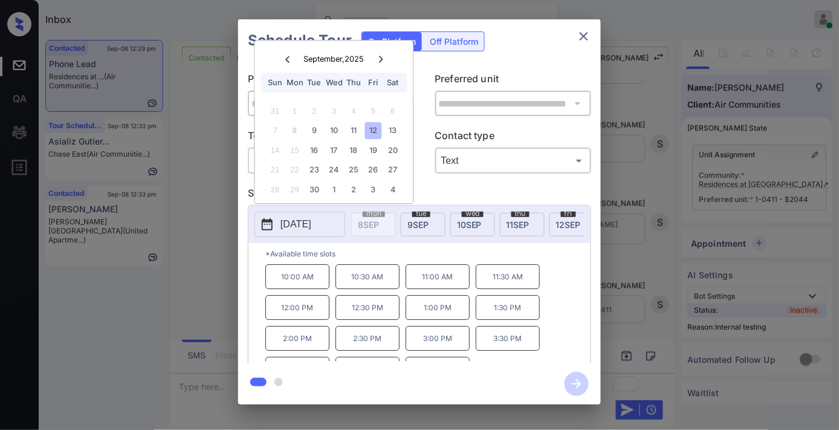
click at [516, 283] on p "11:30 AM" at bounding box center [508, 276] width 64 height 25
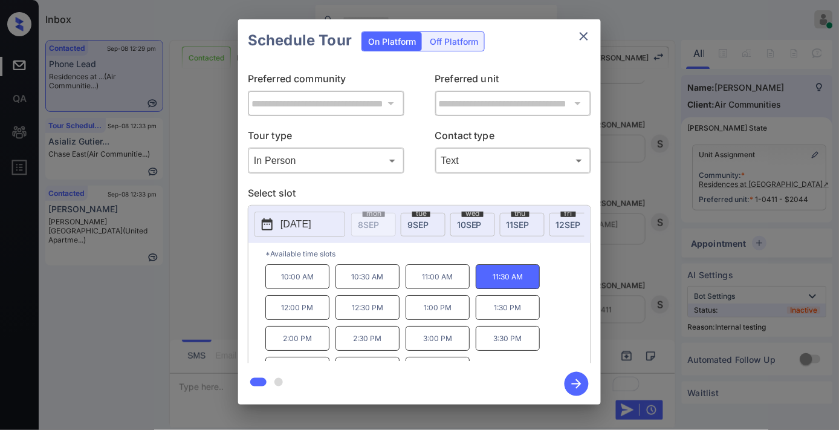
click at [576, 386] on icon "button" at bounding box center [577, 384] width 24 height 24
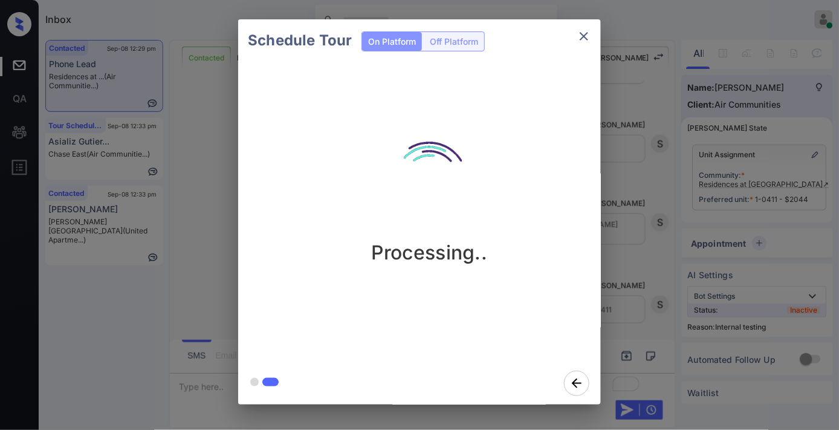
scroll to position [2466, 0]
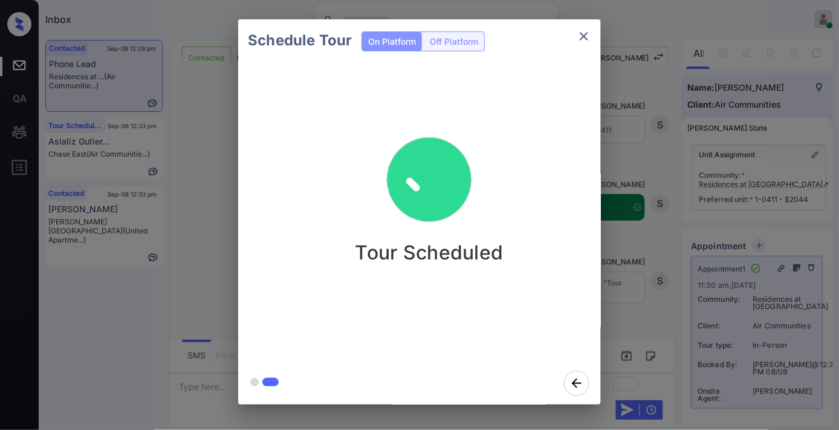
click at [581, 29] on icon "close" at bounding box center [584, 36] width 15 height 15
